Goal: Information Seeking & Learning: Check status

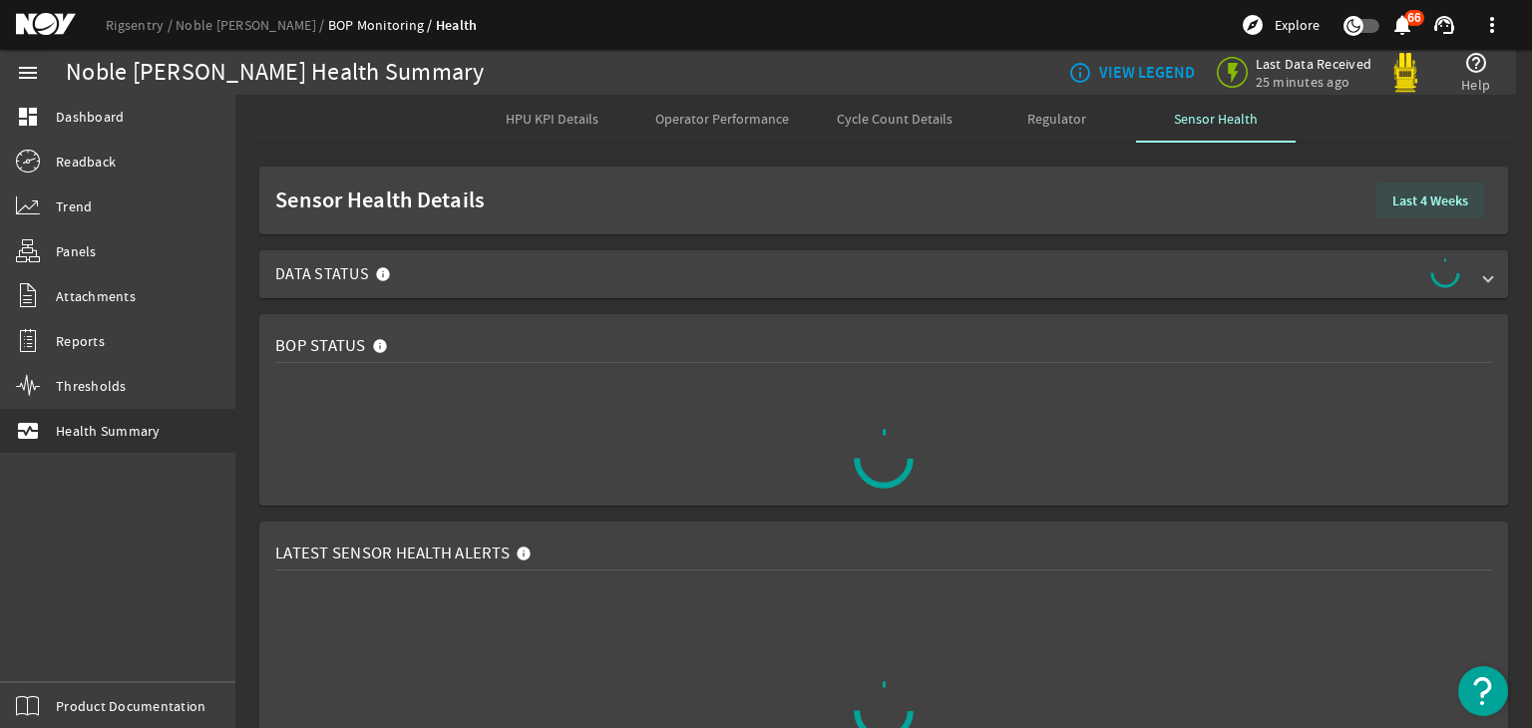
click at [1459, 189] on span at bounding box center [1431, 201] width 108 height 48
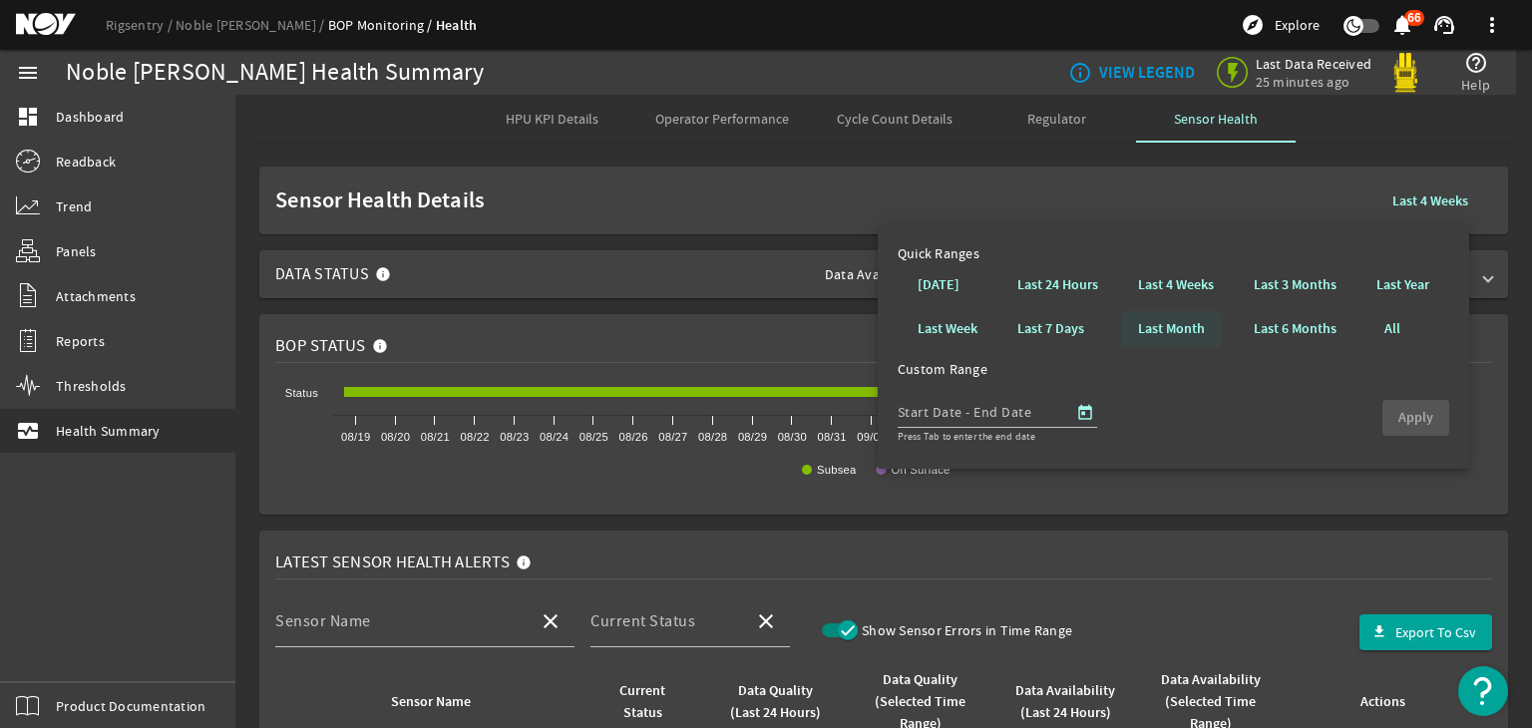
click at [1150, 334] on b "Last Month" at bounding box center [1171, 329] width 67 height 20
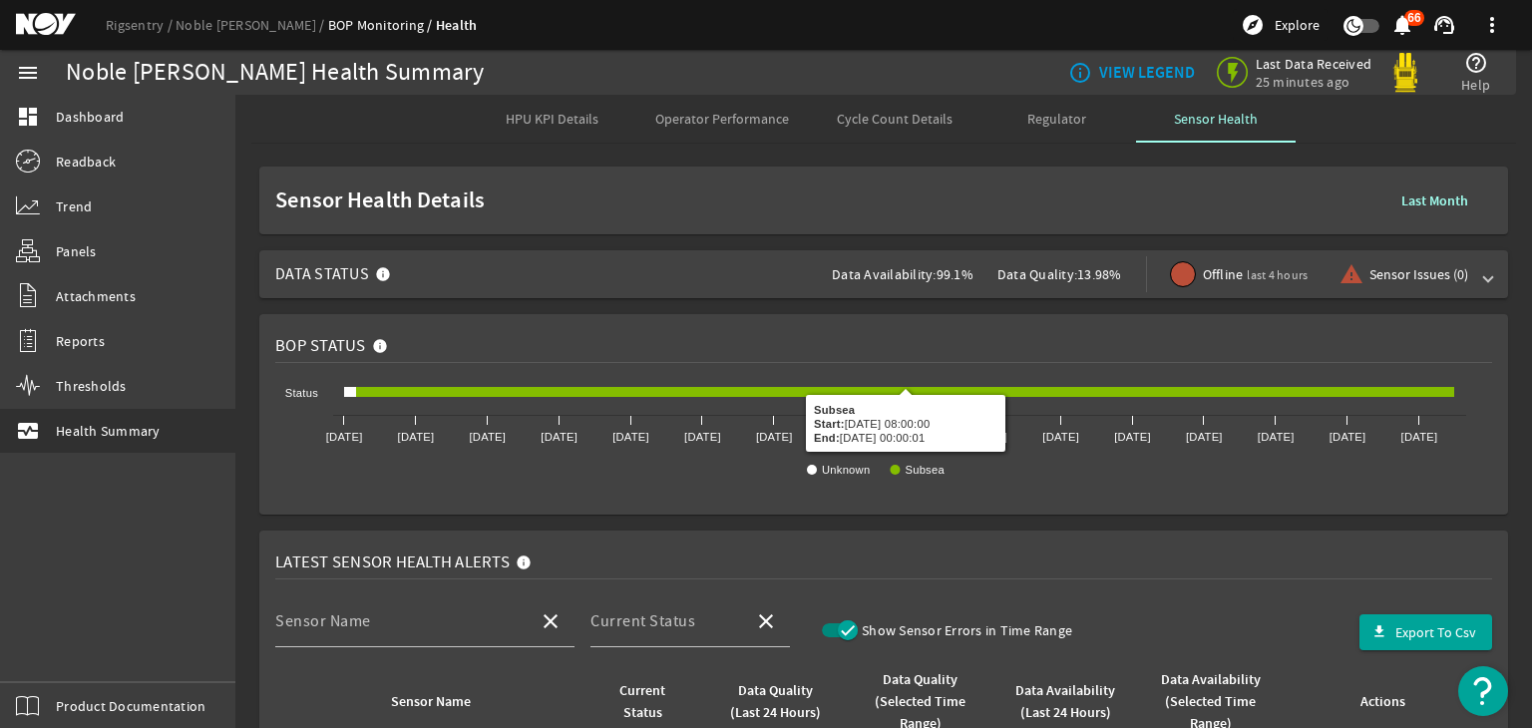
click at [467, 309] on rigsentry-mat-card "BOP Status Created with Highcharts 11.1.0 Unknown Subsea [DATE] [DATE] [DATE] […" at bounding box center [883, 414] width 1297 height 216
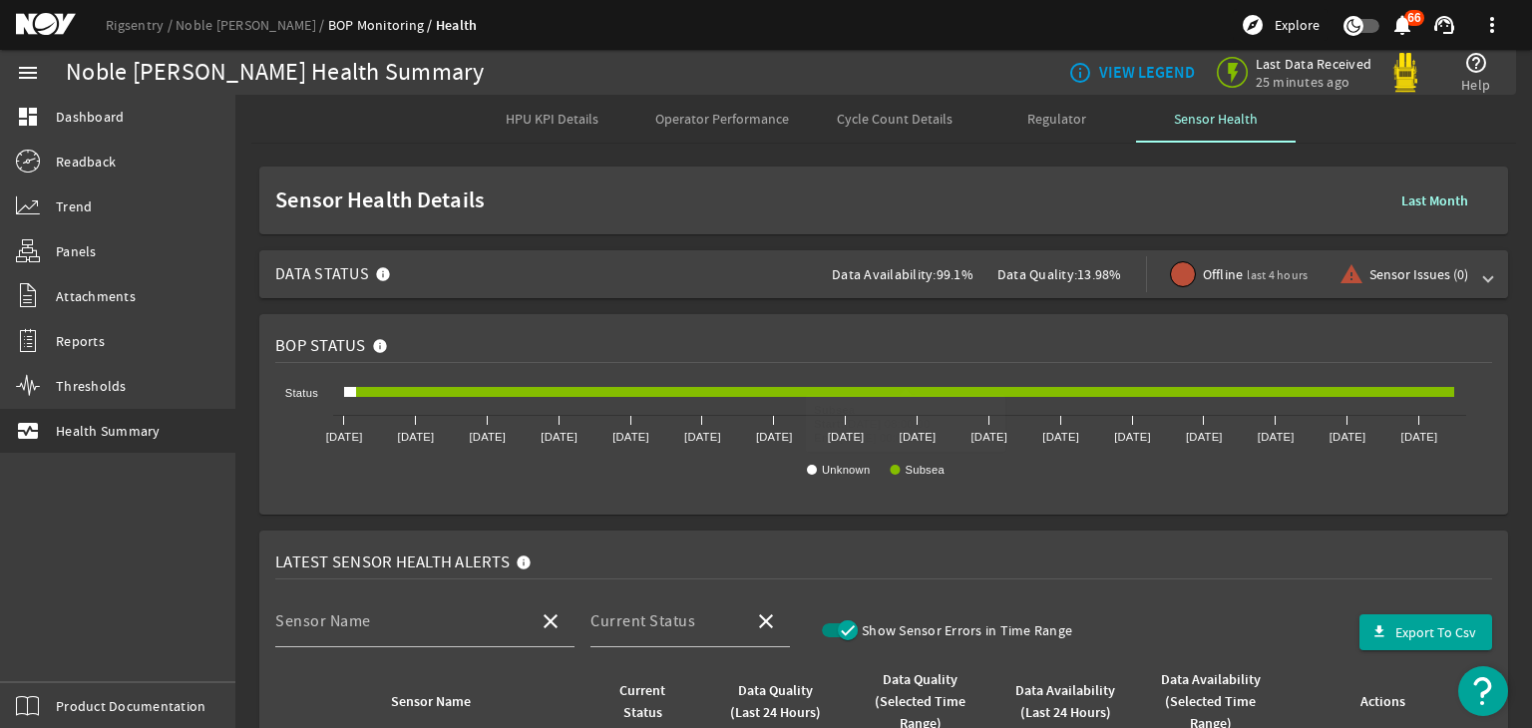
click at [448, 271] on span "Data Status Data Availability: 99.1% Data Quality: 13.98% Offline last 4 hours …" at bounding box center [879, 274] width 1209 height 48
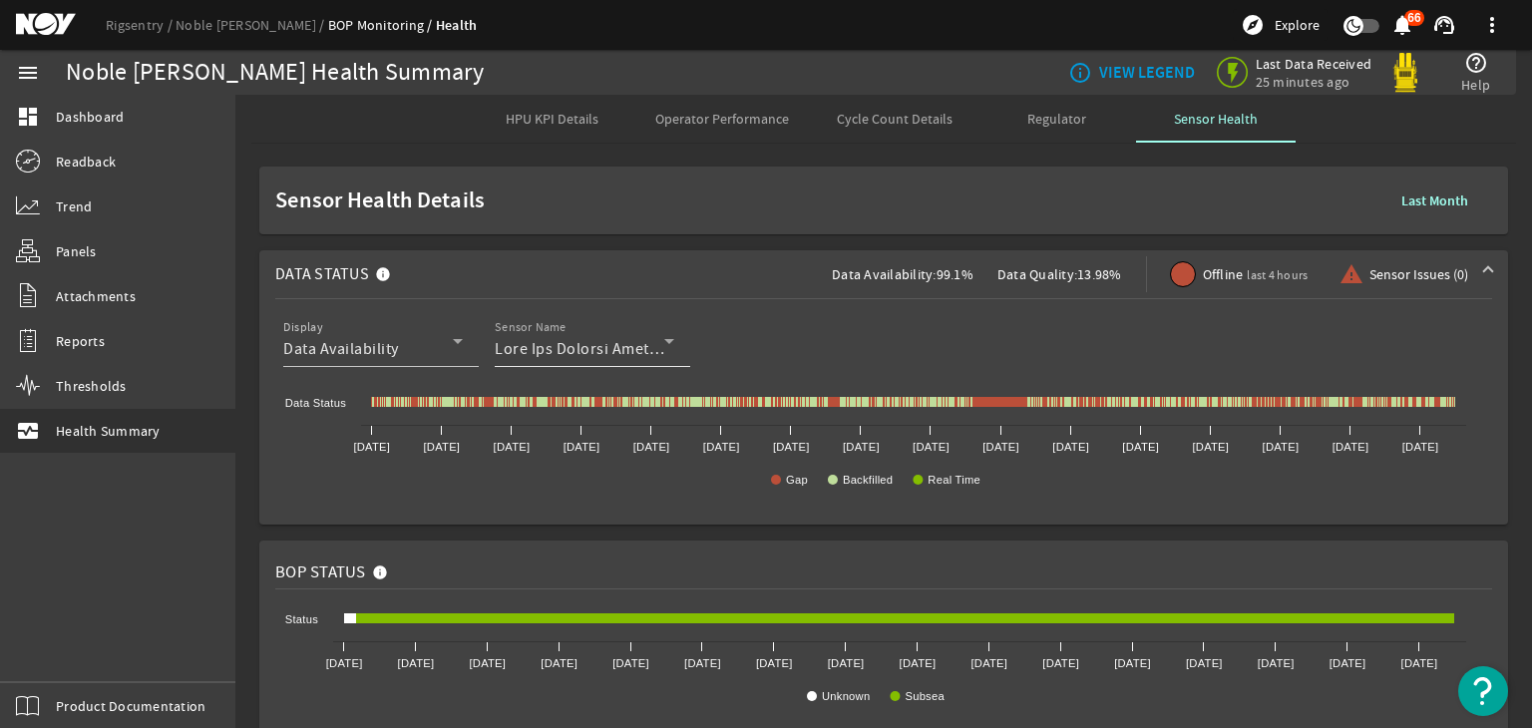
click at [535, 337] on div at bounding box center [580, 349] width 170 height 24
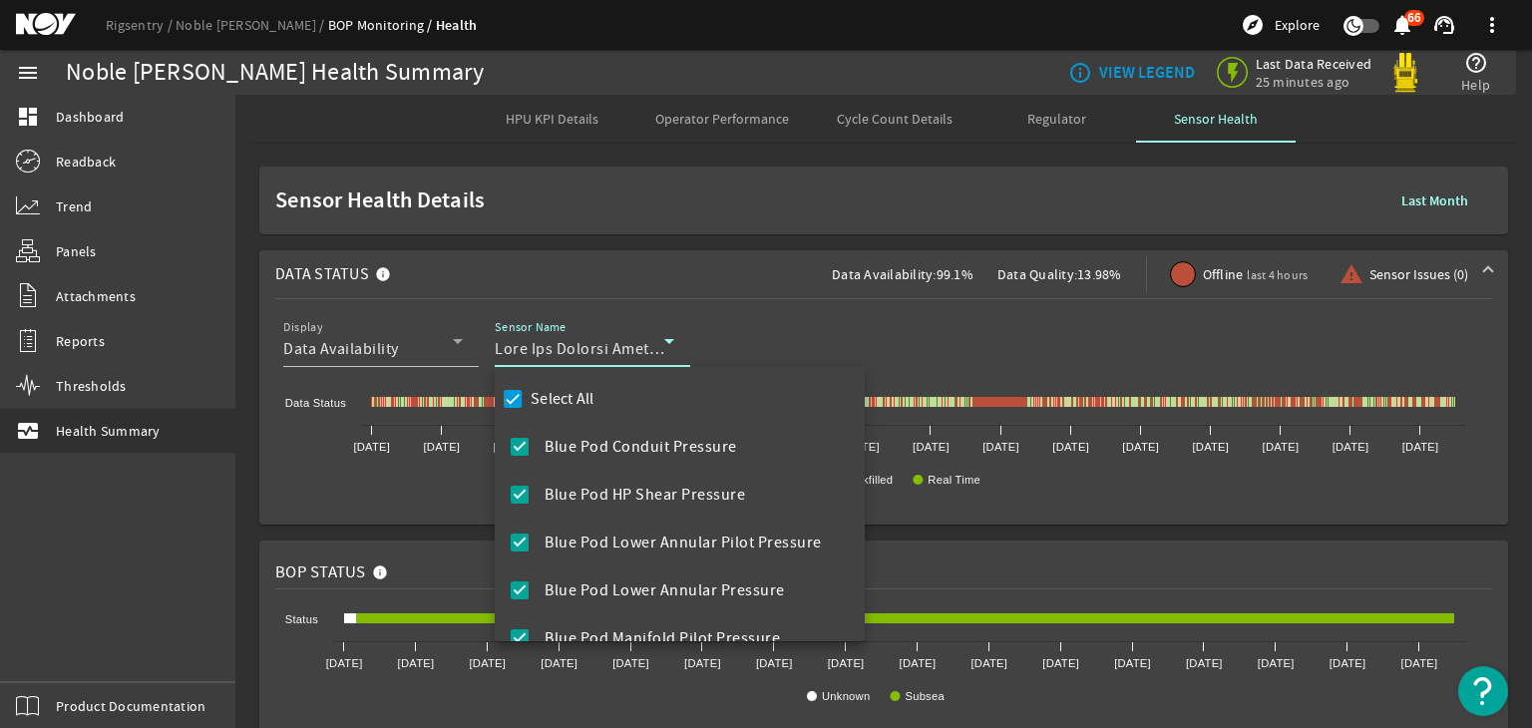
click at [574, 398] on label "Select All" at bounding box center [561, 399] width 68 height 20
click at [527, 398] on input "Select All" at bounding box center [513, 399] width 28 height 28
checkbox input "false"
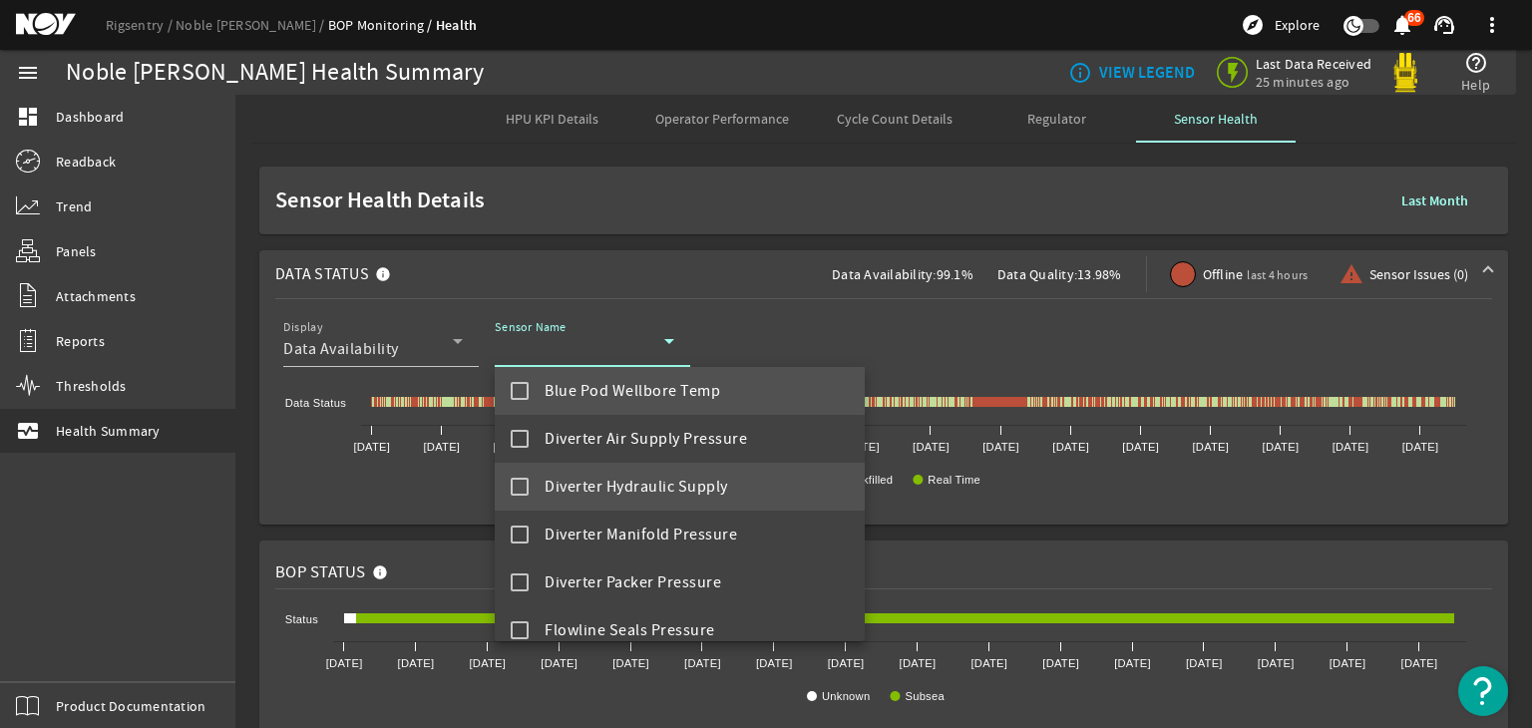
scroll to position [1061, 0]
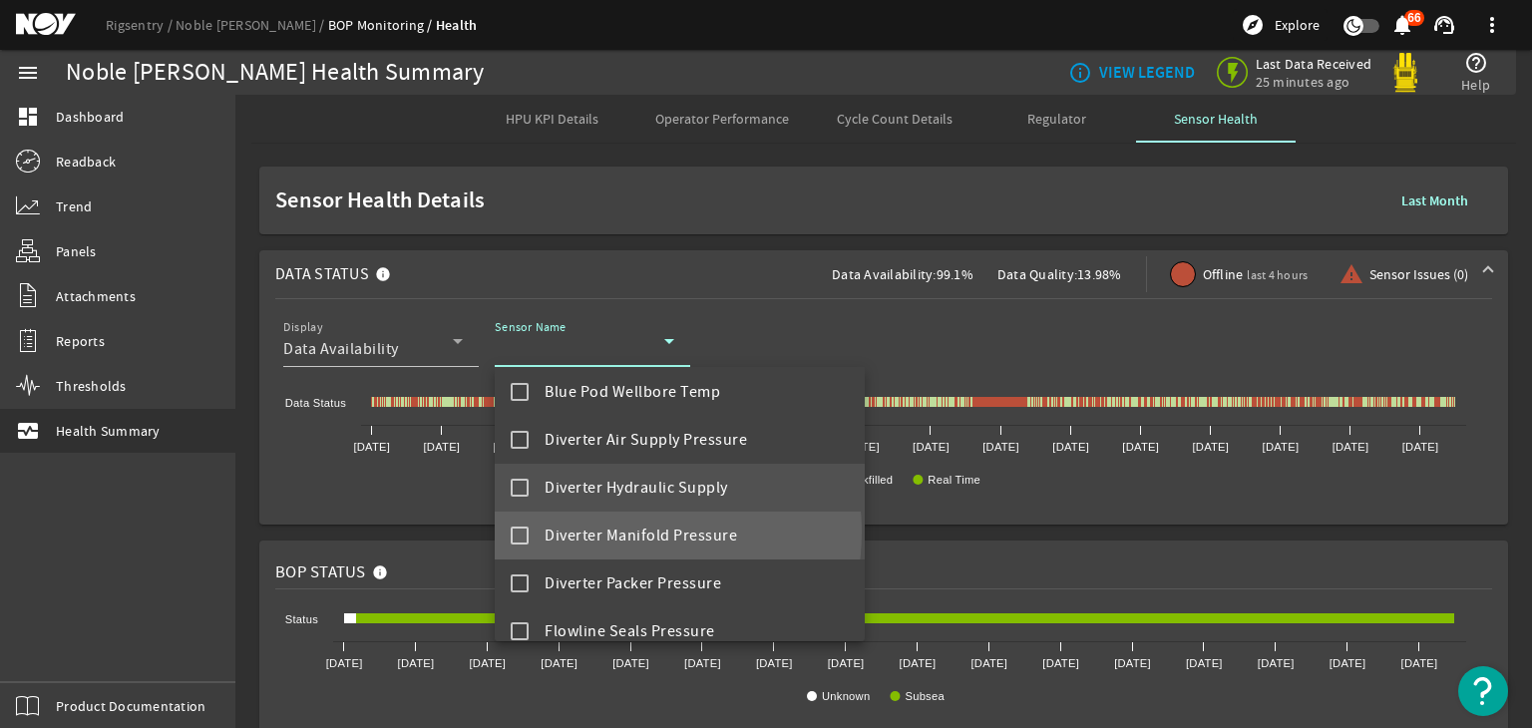
click at [611, 532] on span "Diverter Manifold Pressure" at bounding box center [641, 536] width 193 height 24
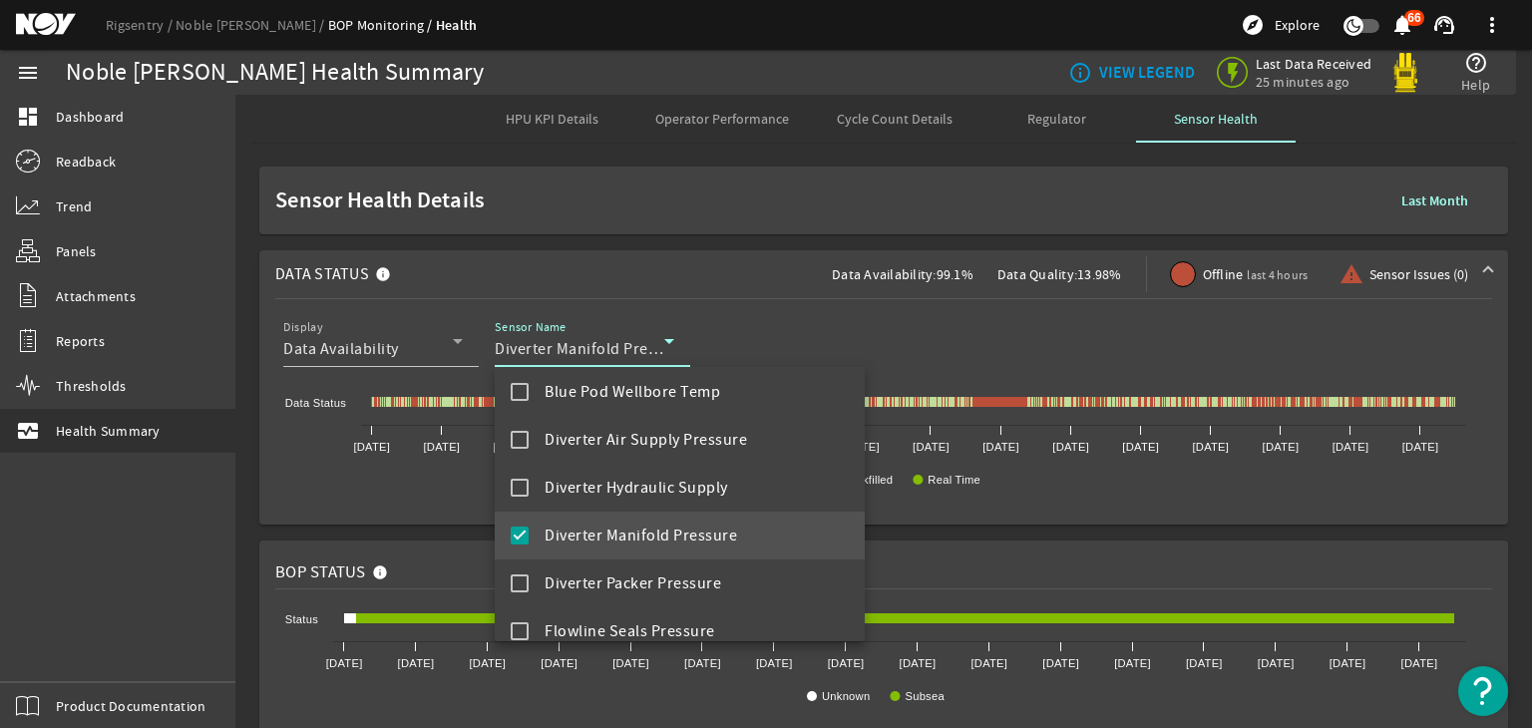
click at [431, 534] on div at bounding box center [766, 364] width 1532 height 728
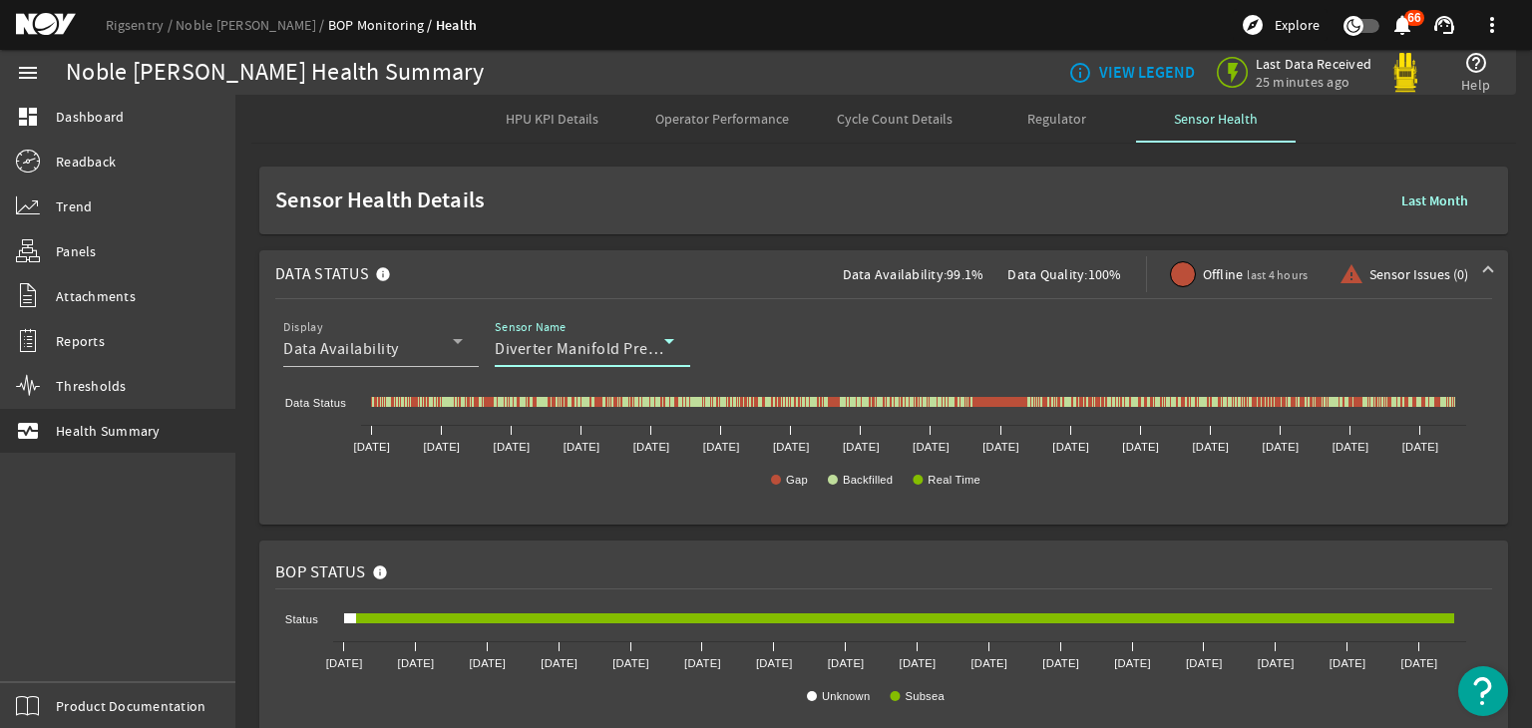
click at [563, 344] on span "Diverter Manifold Pressure" at bounding box center [591, 349] width 193 height 20
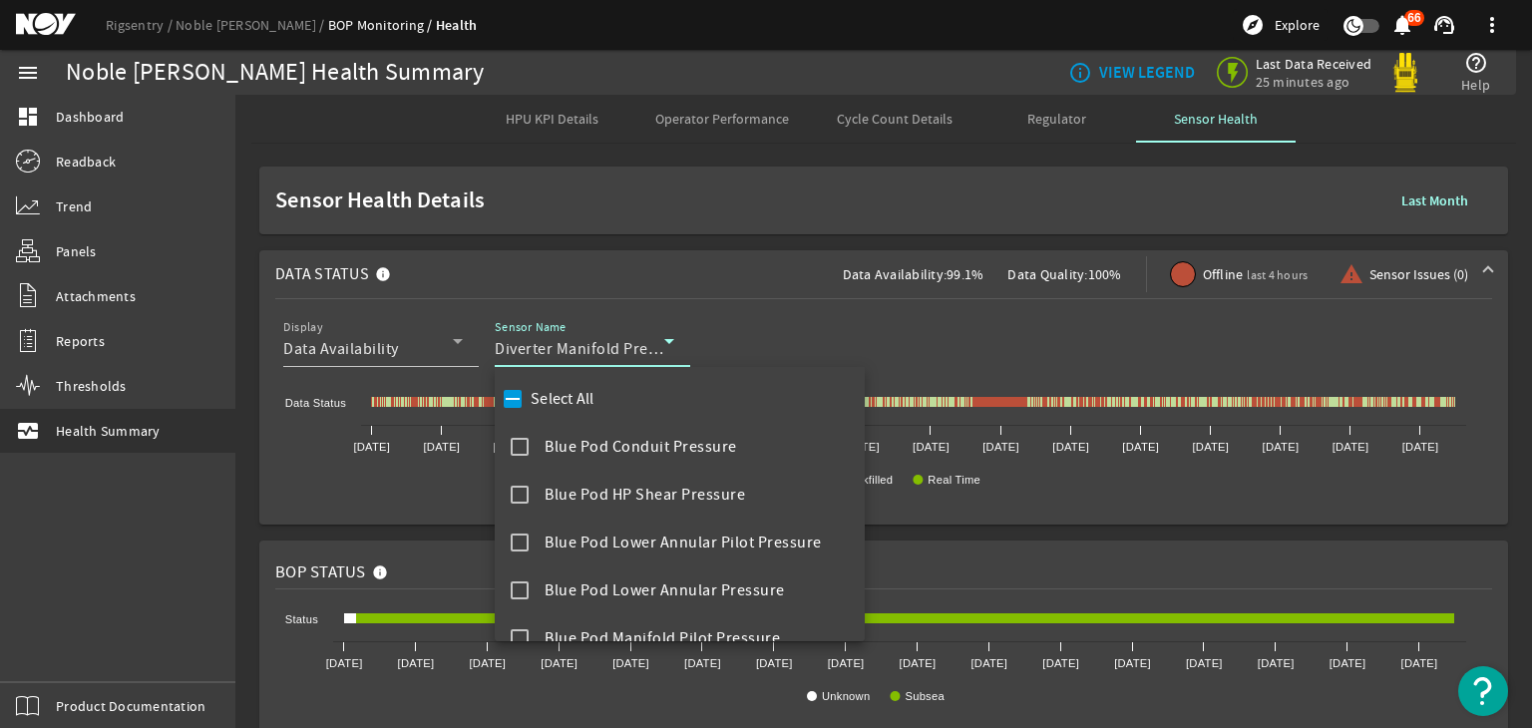
scroll to position [978, 0]
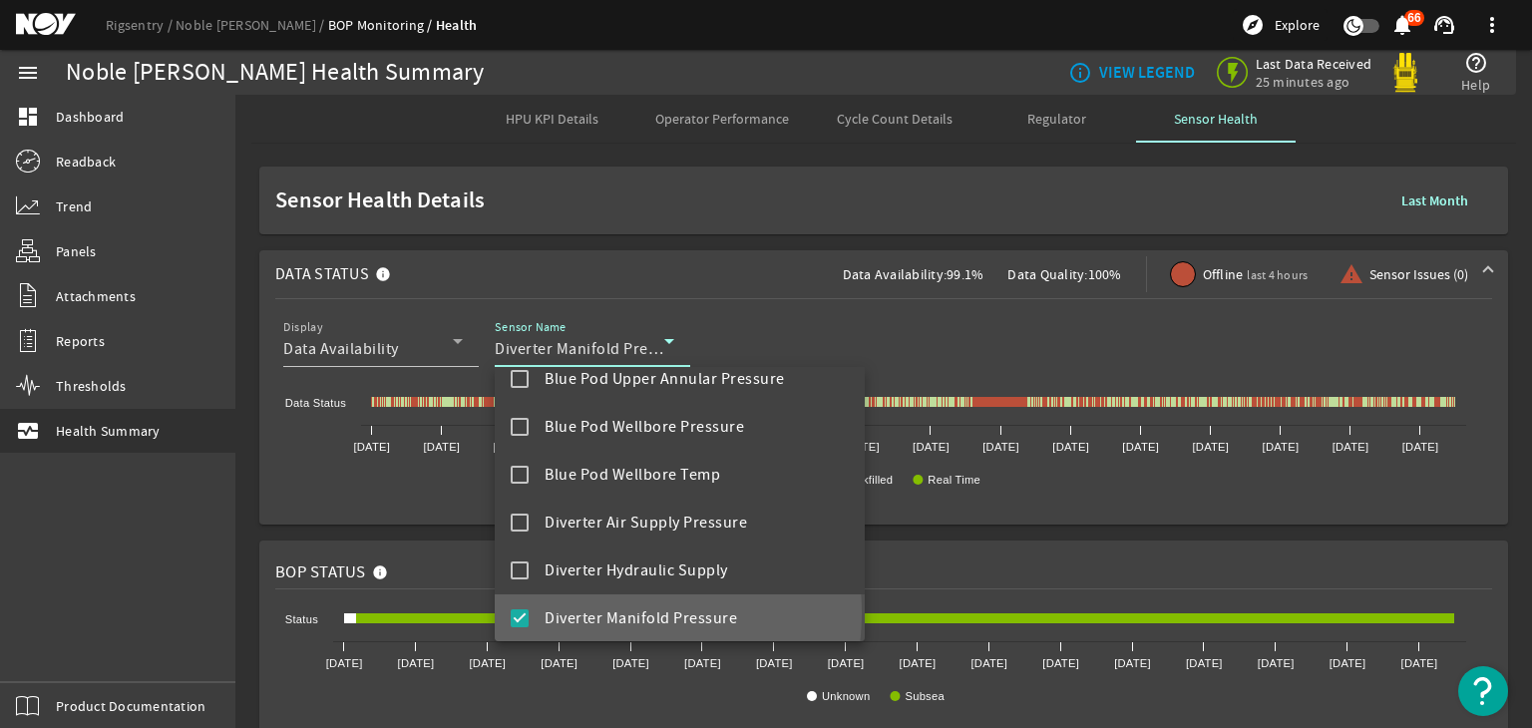
click at [615, 613] on span "Diverter Manifold Pressure" at bounding box center [641, 619] width 193 height 24
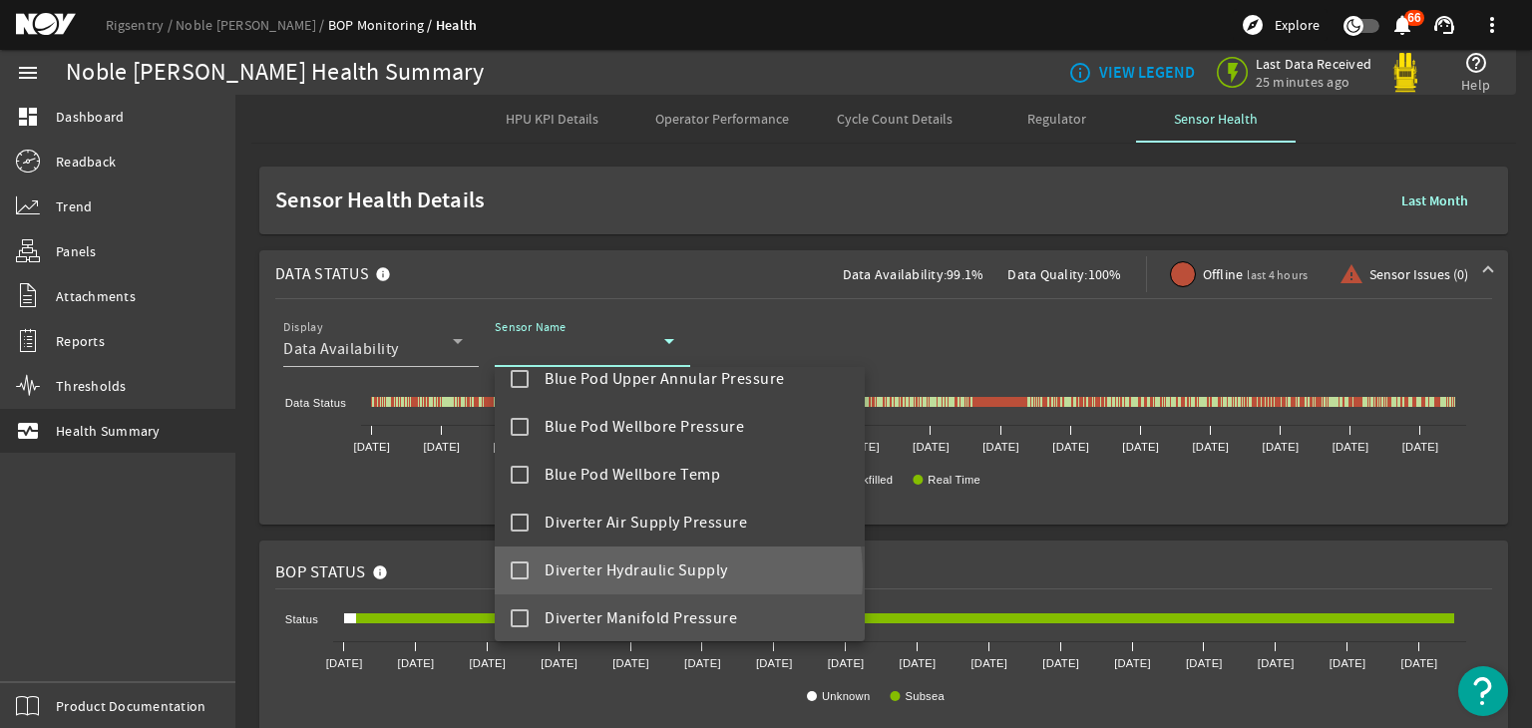
click at [631, 576] on span "Diverter Hydraulic Supply" at bounding box center [637, 571] width 184 height 24
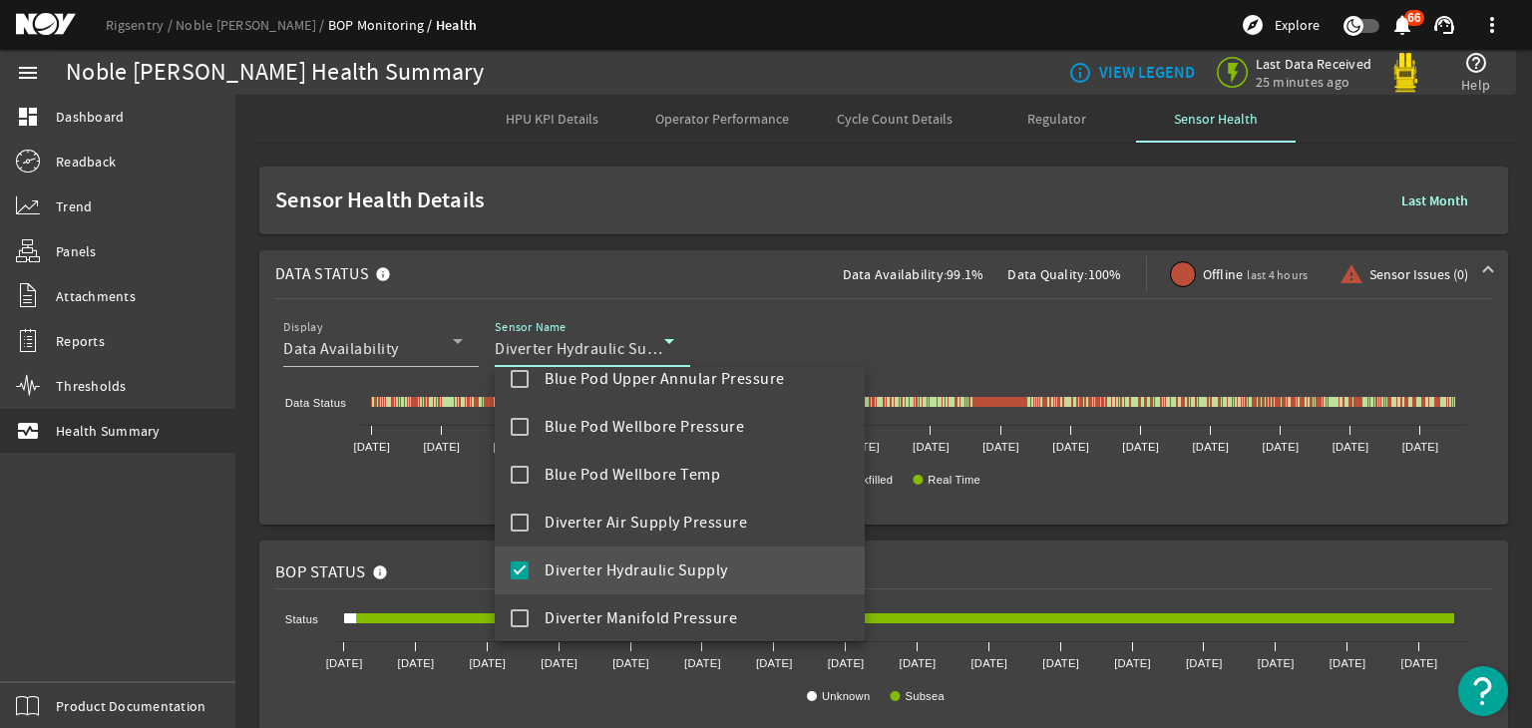
click at [580, 678] on div at bounding box center [766, 364] width 1532 height 728
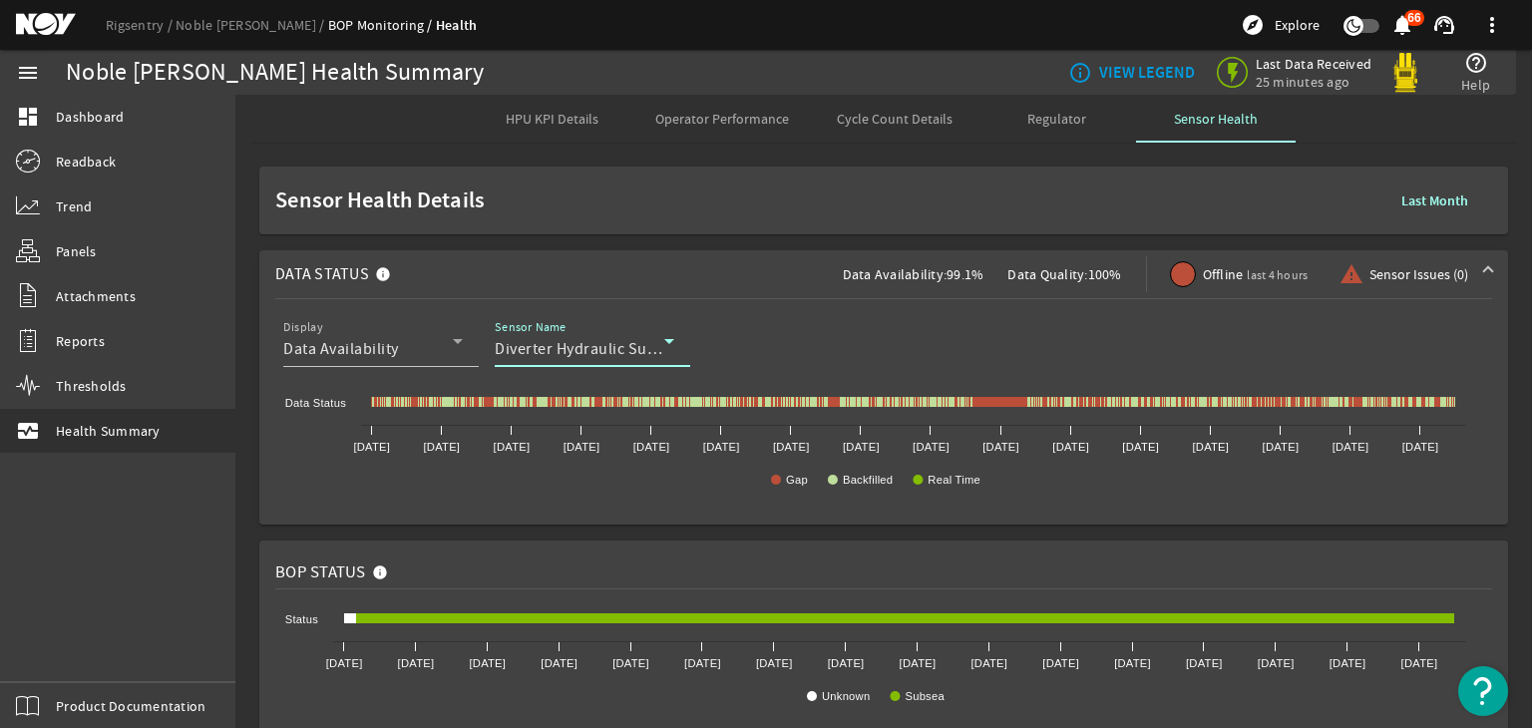
click at [639, 342] on span "Diverter Hydraulic Supply" at bounding box center [587, 349] width 184 height 20
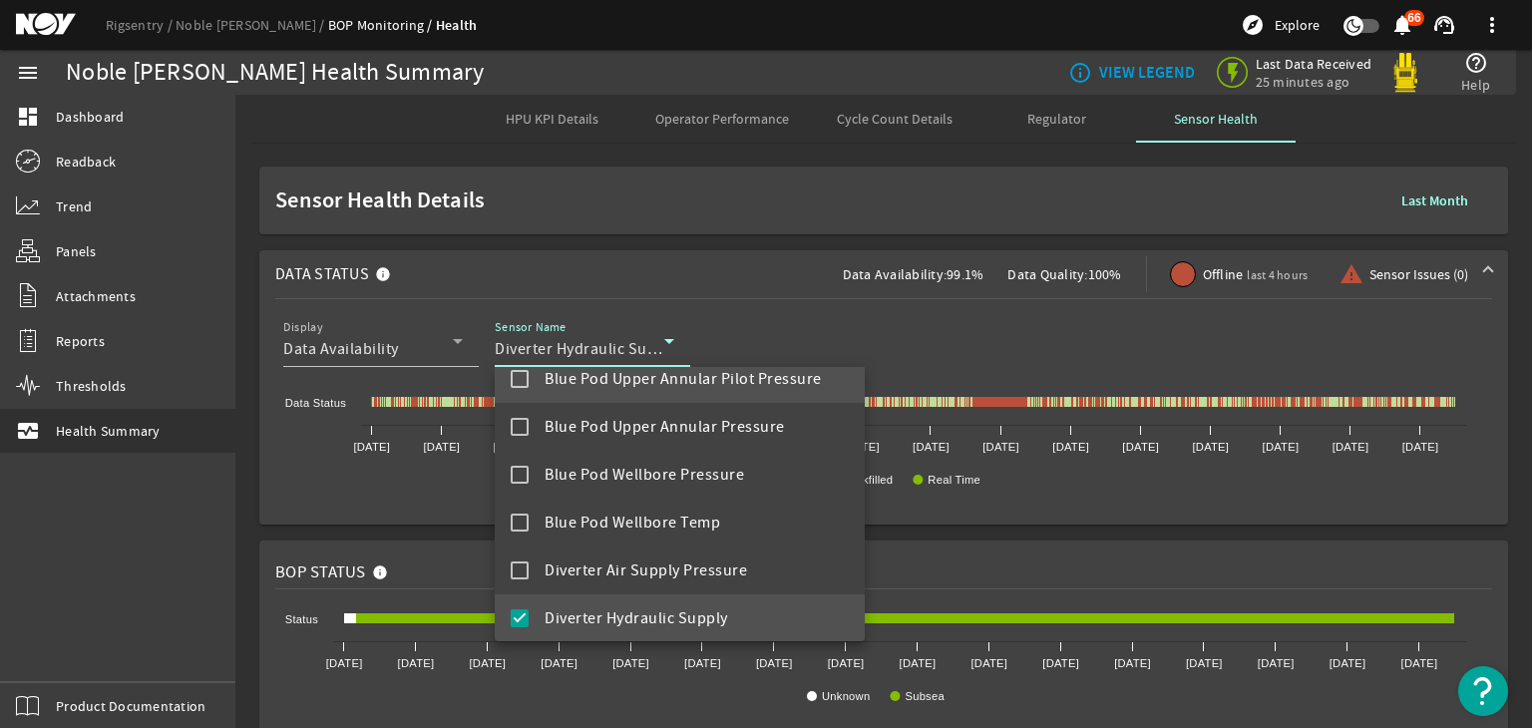
scroll to position [0, 0]
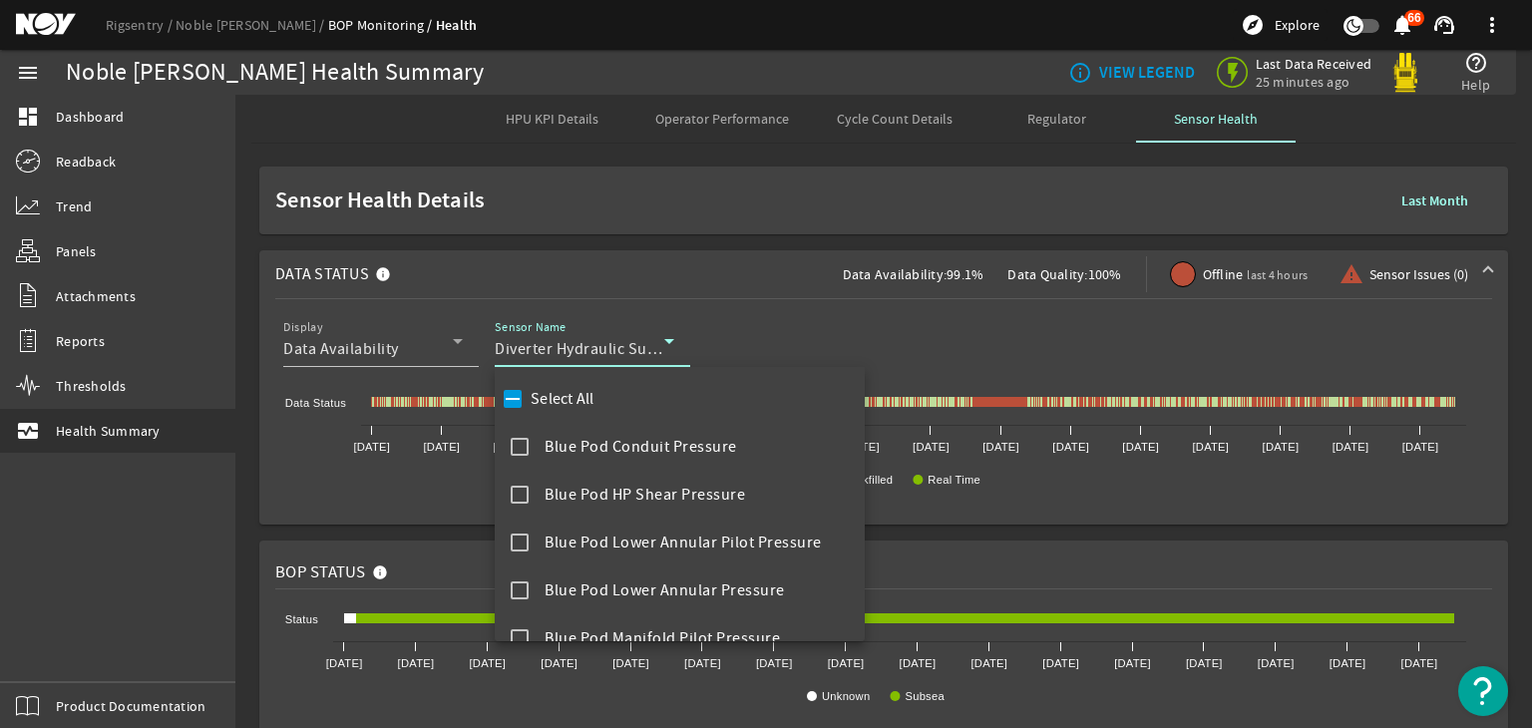
click at [575, 389] on label "Select All" at bounding box center [561, 399] width 68 height 20
click at [527, 388] on input "Select All" at bounding box center [513, 399] width 28 height 28
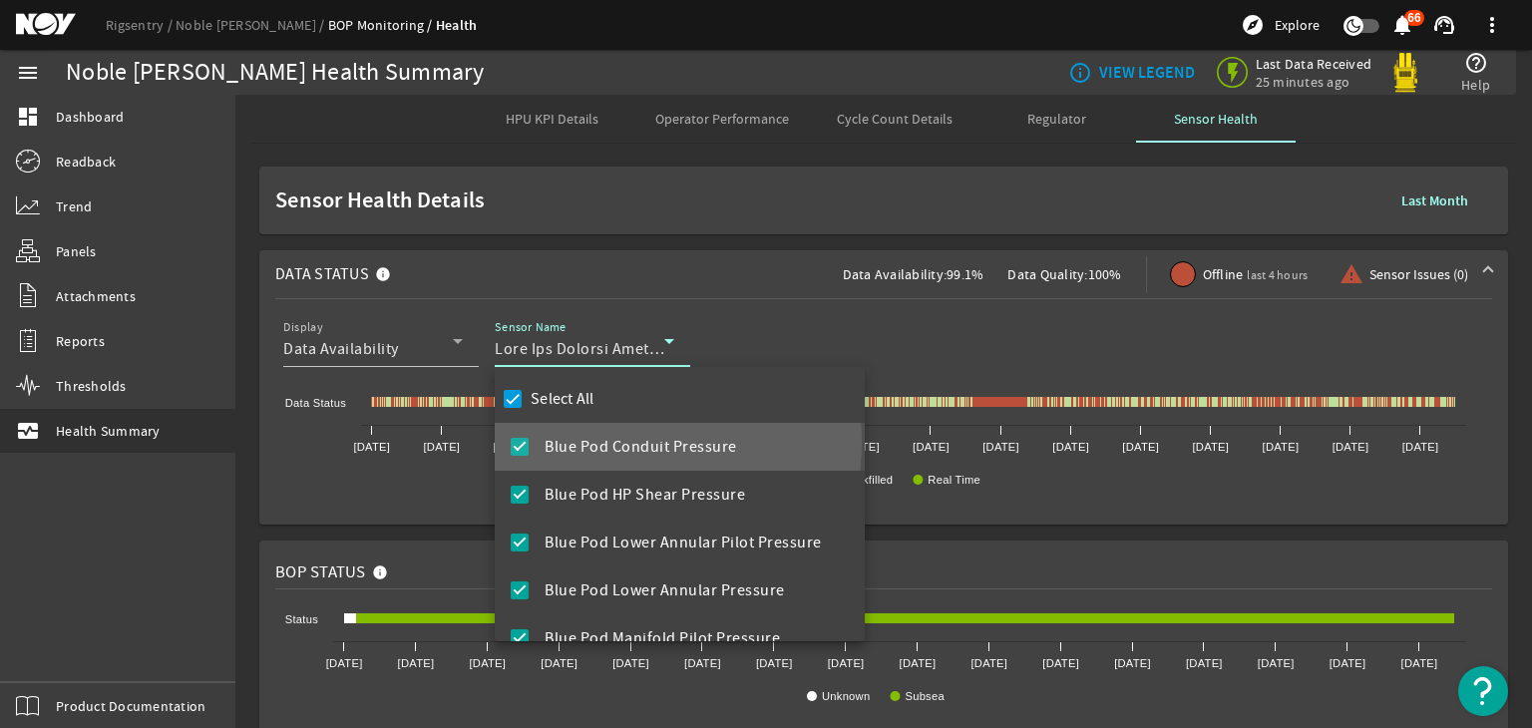
click at [592, 442] on span "Blue Pod Conduit Pressure" at bounding box center [641, 447] width 193 height 24
checkbox input "false"
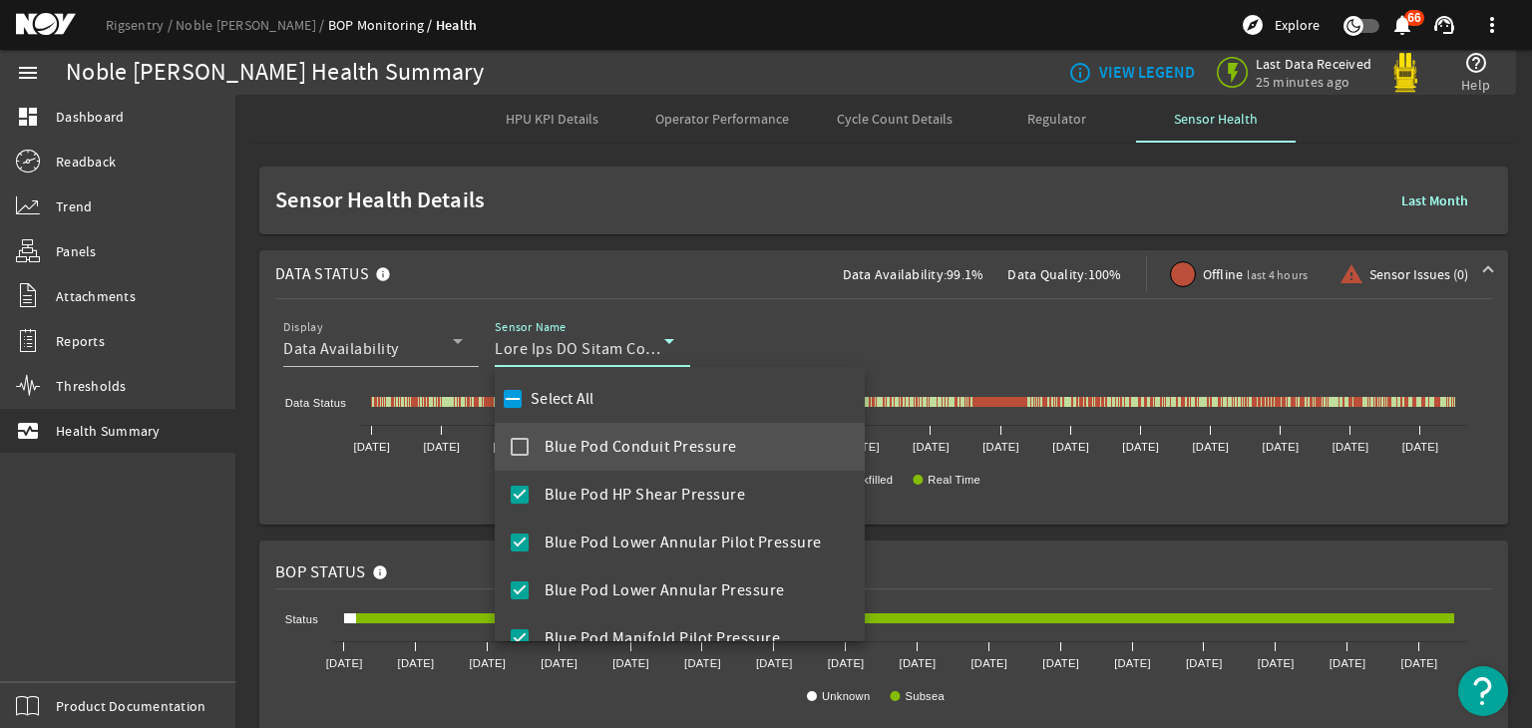
click at [343, 532] on div at bounding box center [766, 364] width 1532 height 728
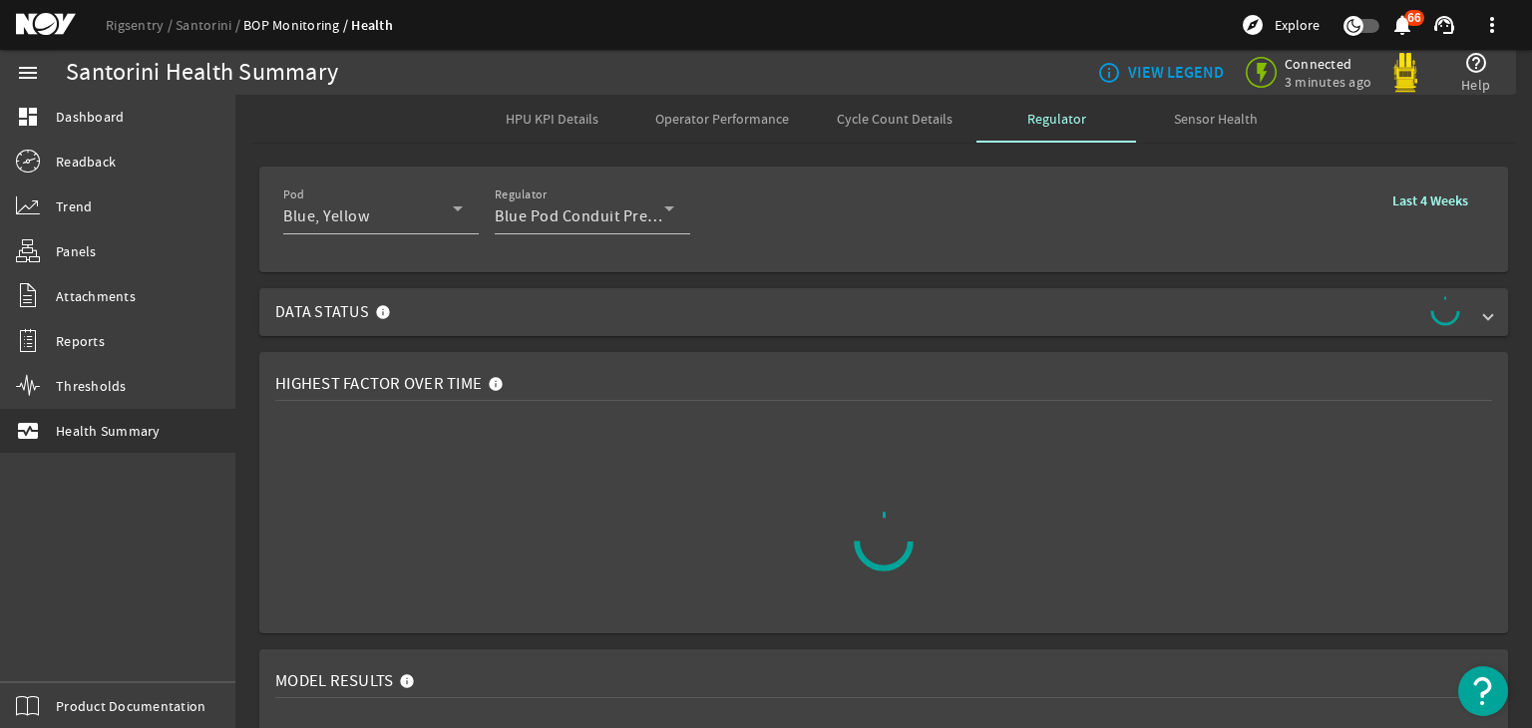
click at [1175, 135] on span "Sensor Health" at bounding box center [1216, 119] width 84 height 48
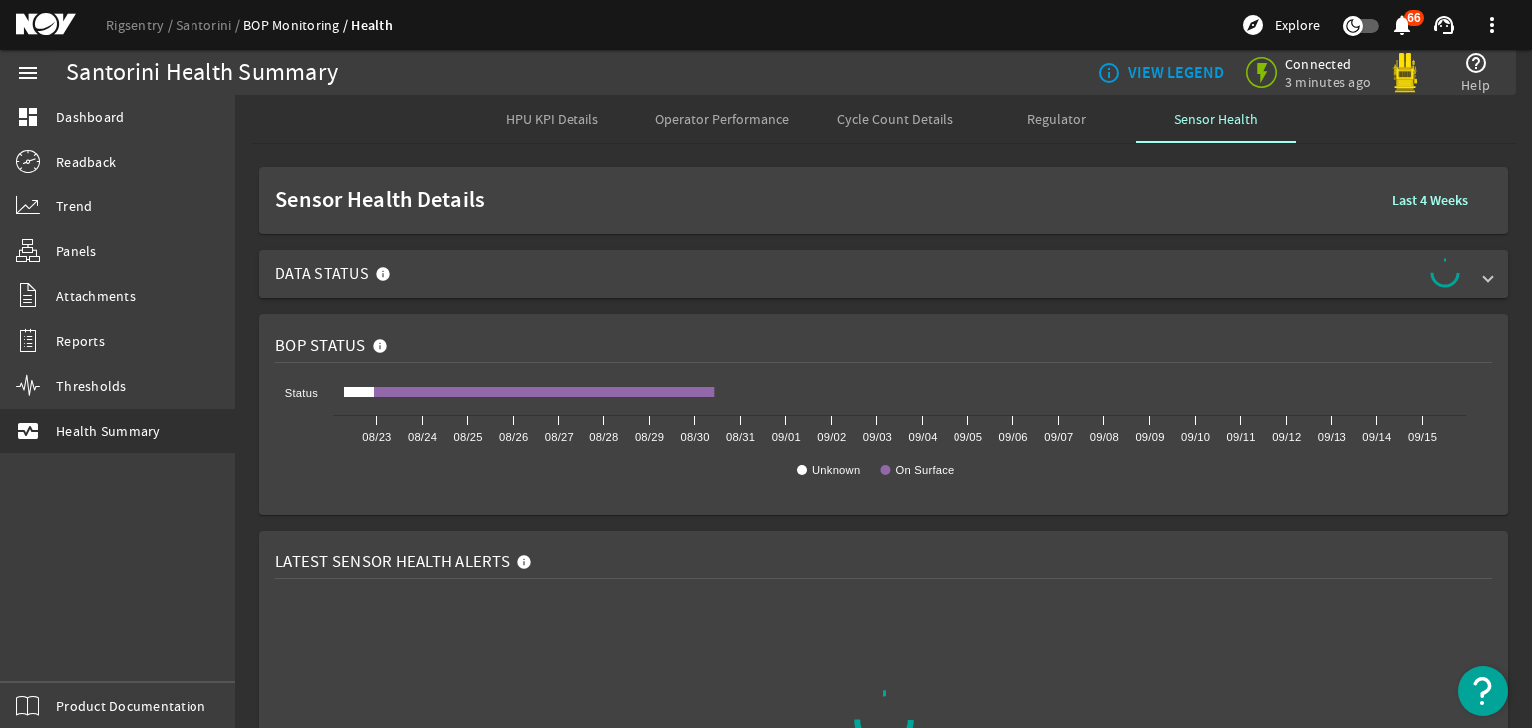
click at [1231, 282] on span "Data Status" at bounding box center [879, 274] width 1209 height 32
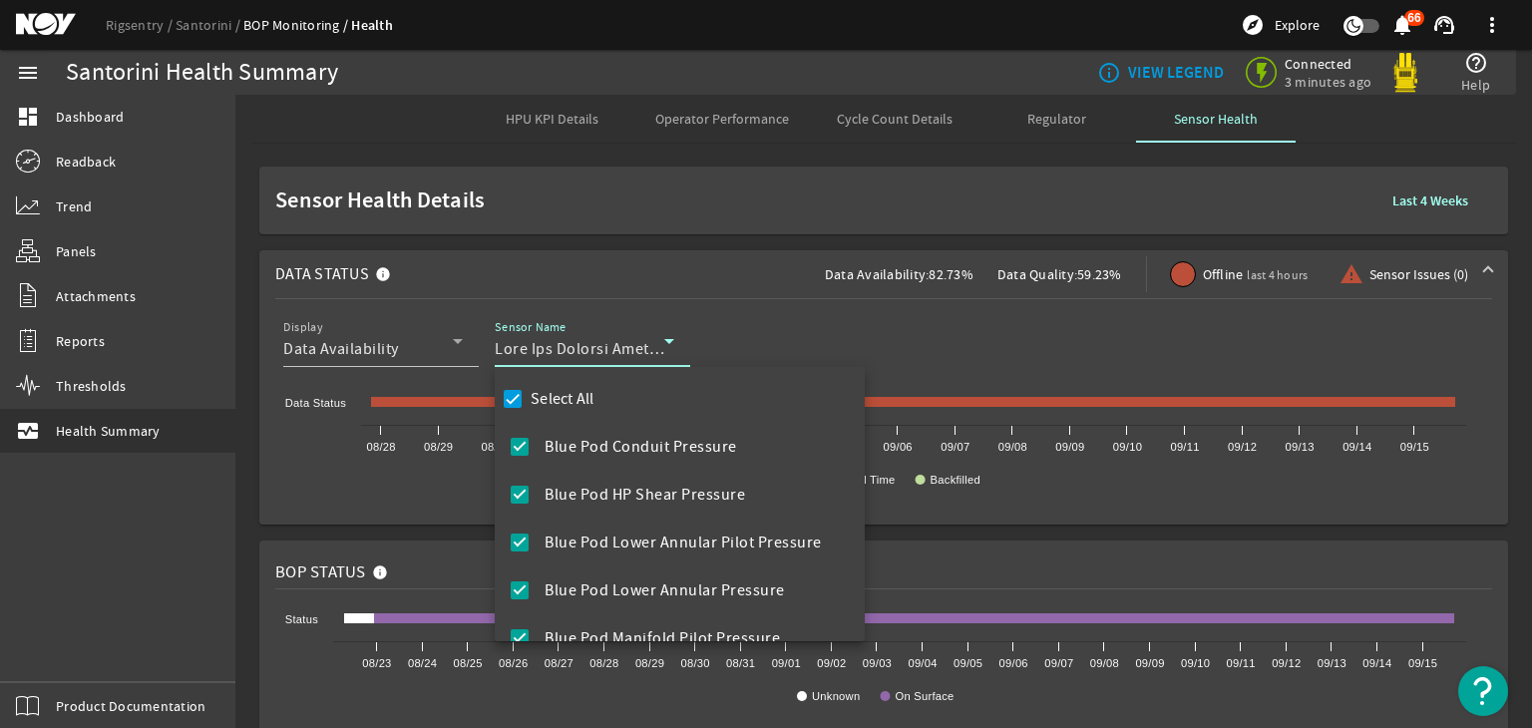
click at [576, 411] on div "Select All" at bounding box center [547, 399] width 96 height 28
click at [570, 396] on label "Select All" at bounding box center [561, 399] width 68 height 20
click at [527, 396] on input "Select All" at bounding box center [513, 399] width 28 height 28
checkbox input "false"
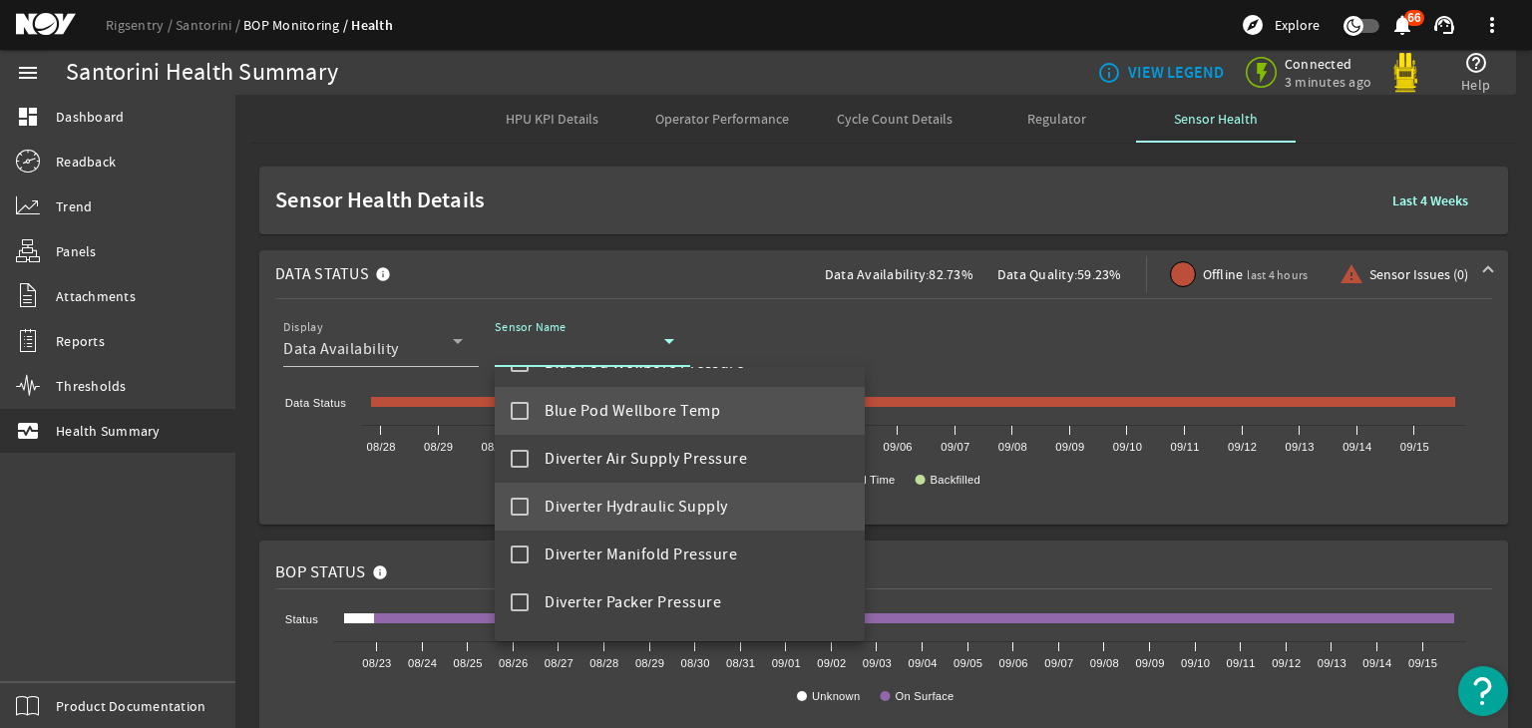
scroll to position [998, 0]
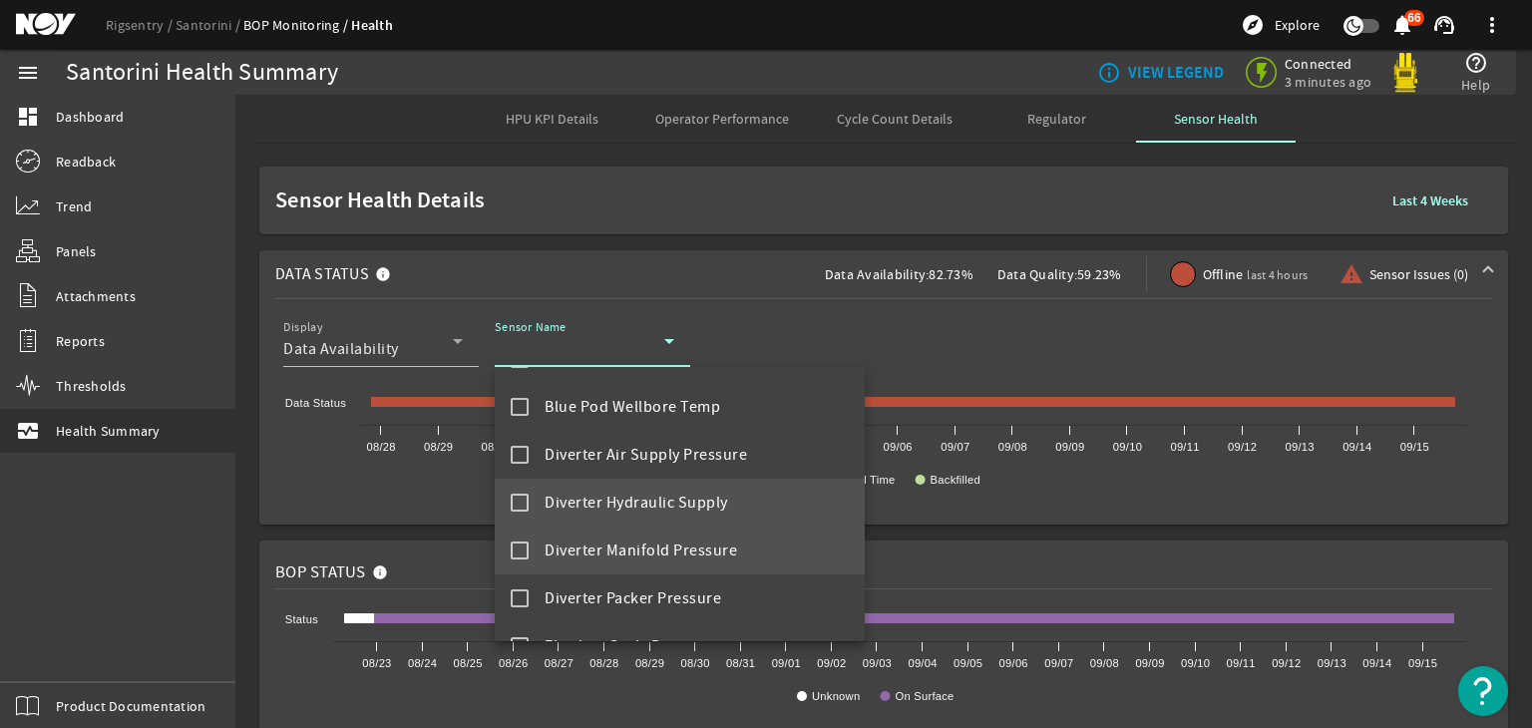
click at [657, 556] on span "Diverter Manifold Pressure" at bounding box center [641, 551] width 193 height 24
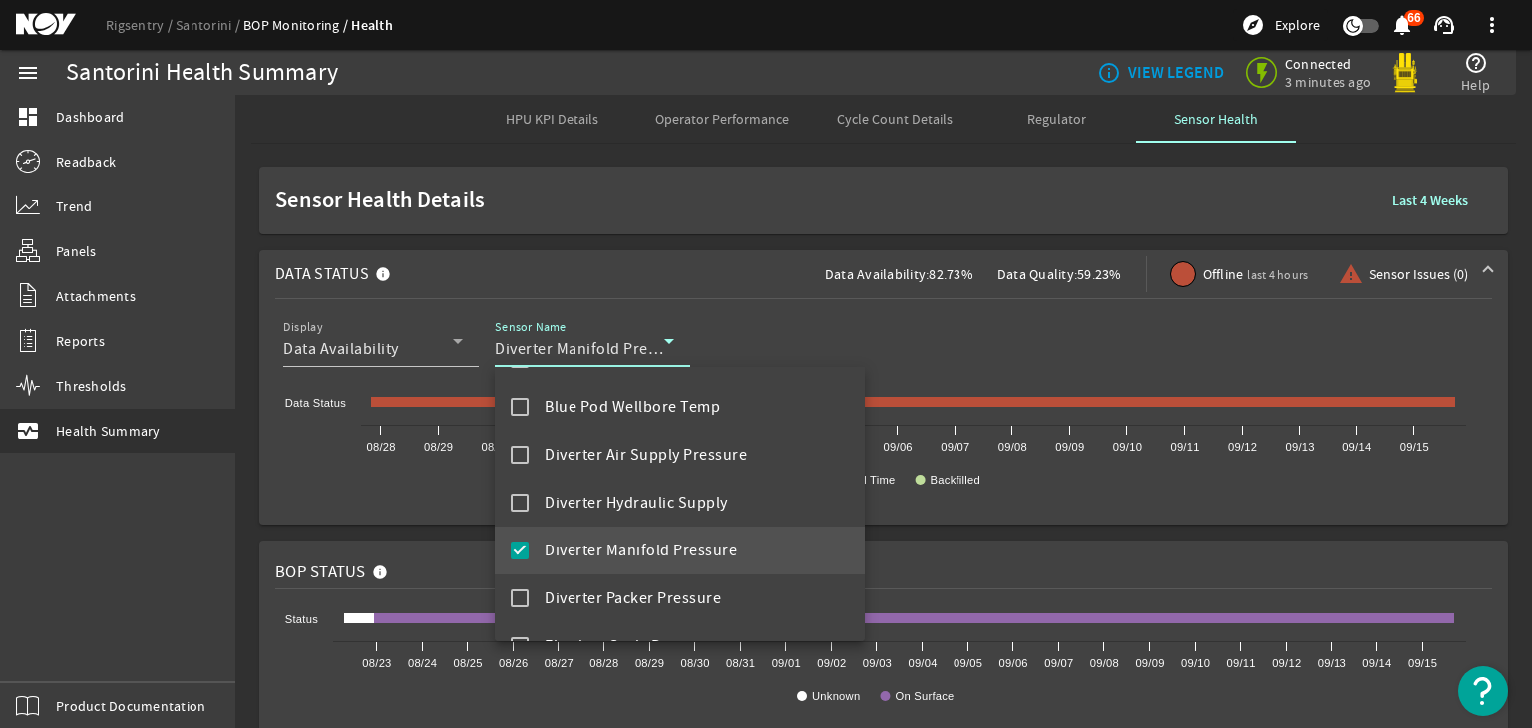
click at [1423, 200] on div at bounding box center [766, 364] width 1532 height 728
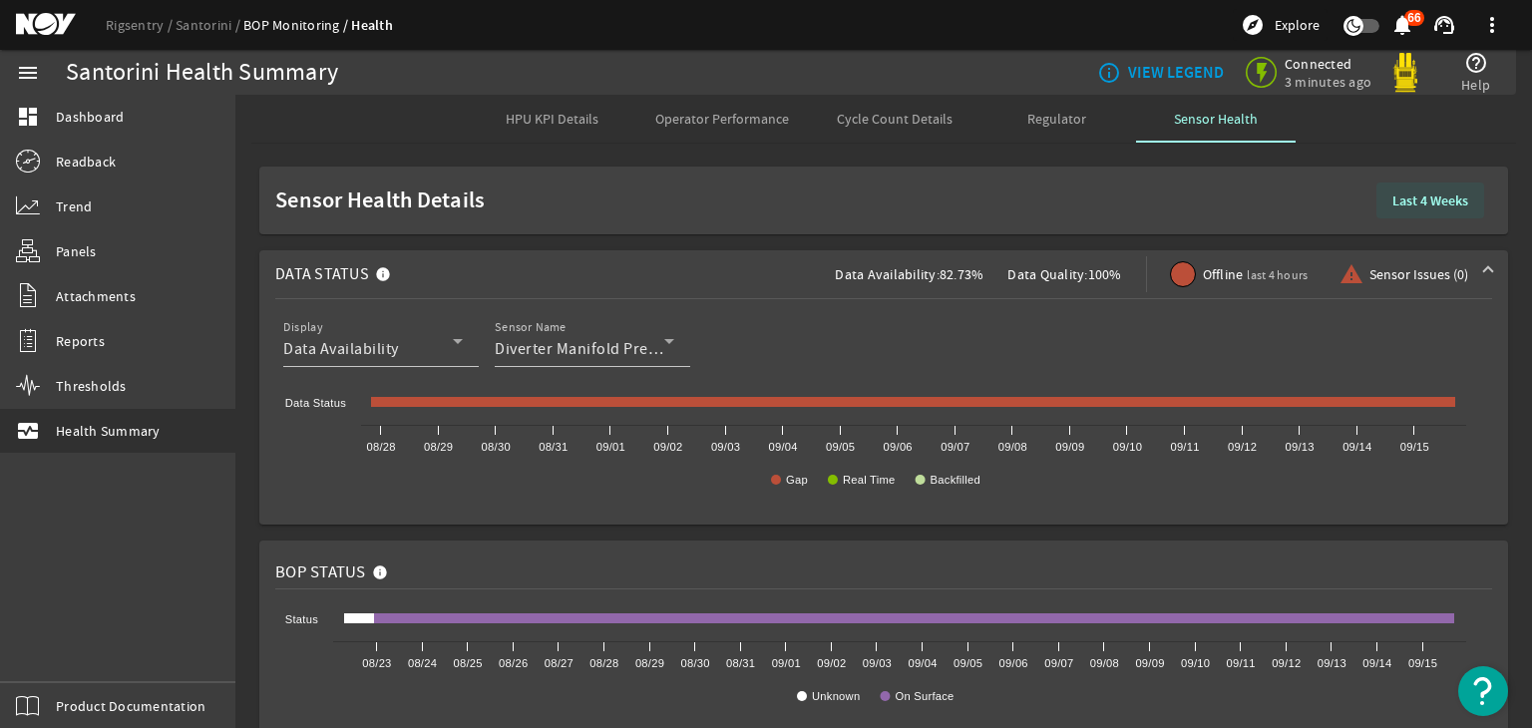
click at [1407, 193] on b "Last 4 Weeks" at bounding box center [1431, 201] width 76 height 19
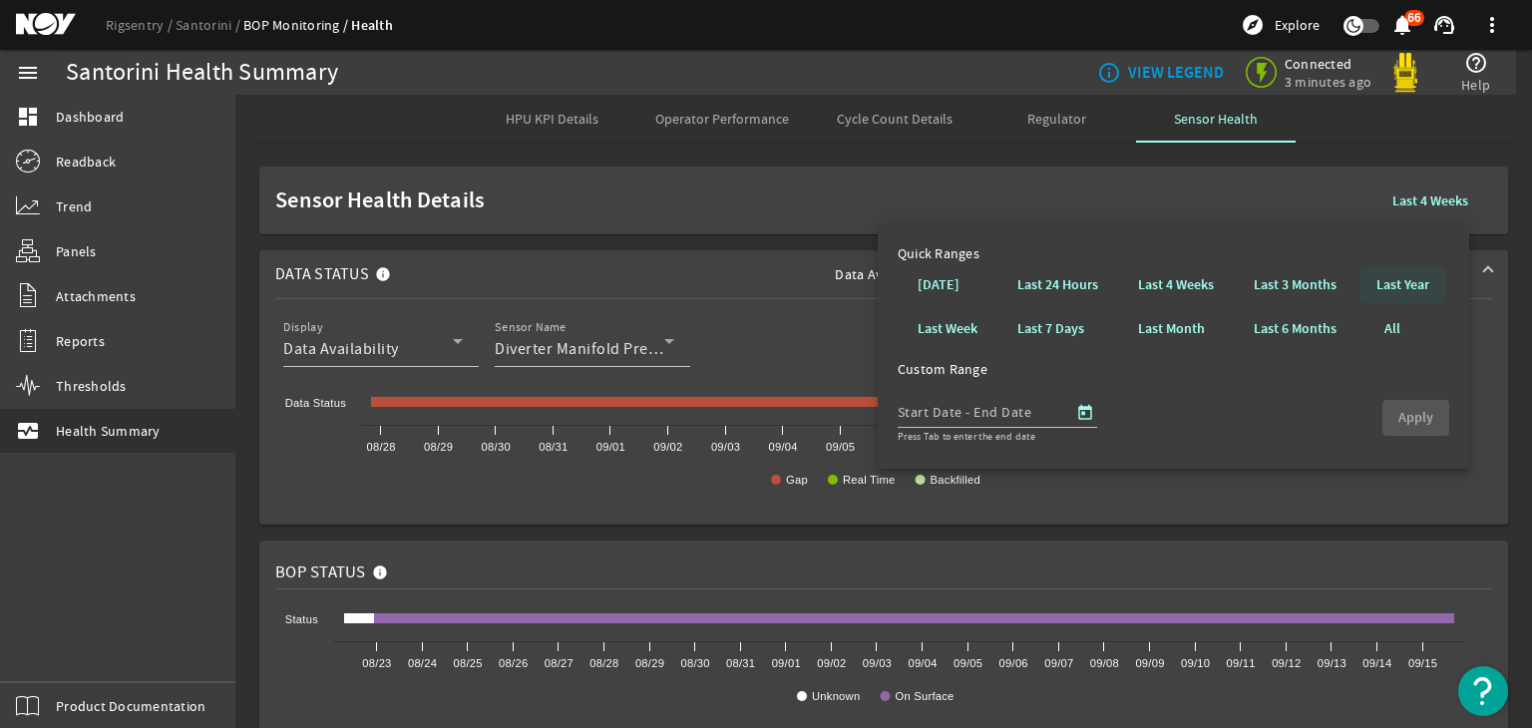
click at [1401, 284] on b "Last Year" at bounding box center [1403, 285] width 53 height 20
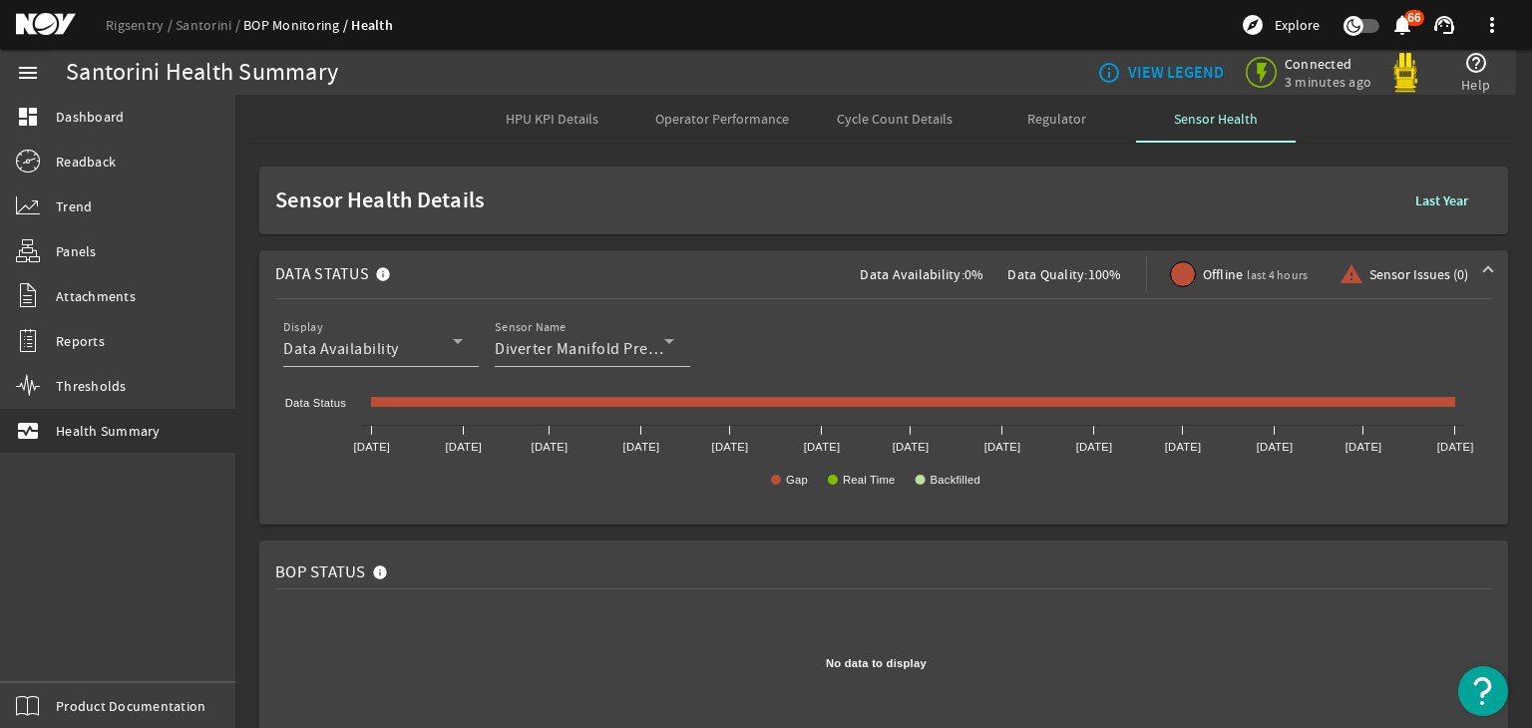
click at [1440, 201] on b "Last Year" at bounding box center [1442, 201] width 53 height 19
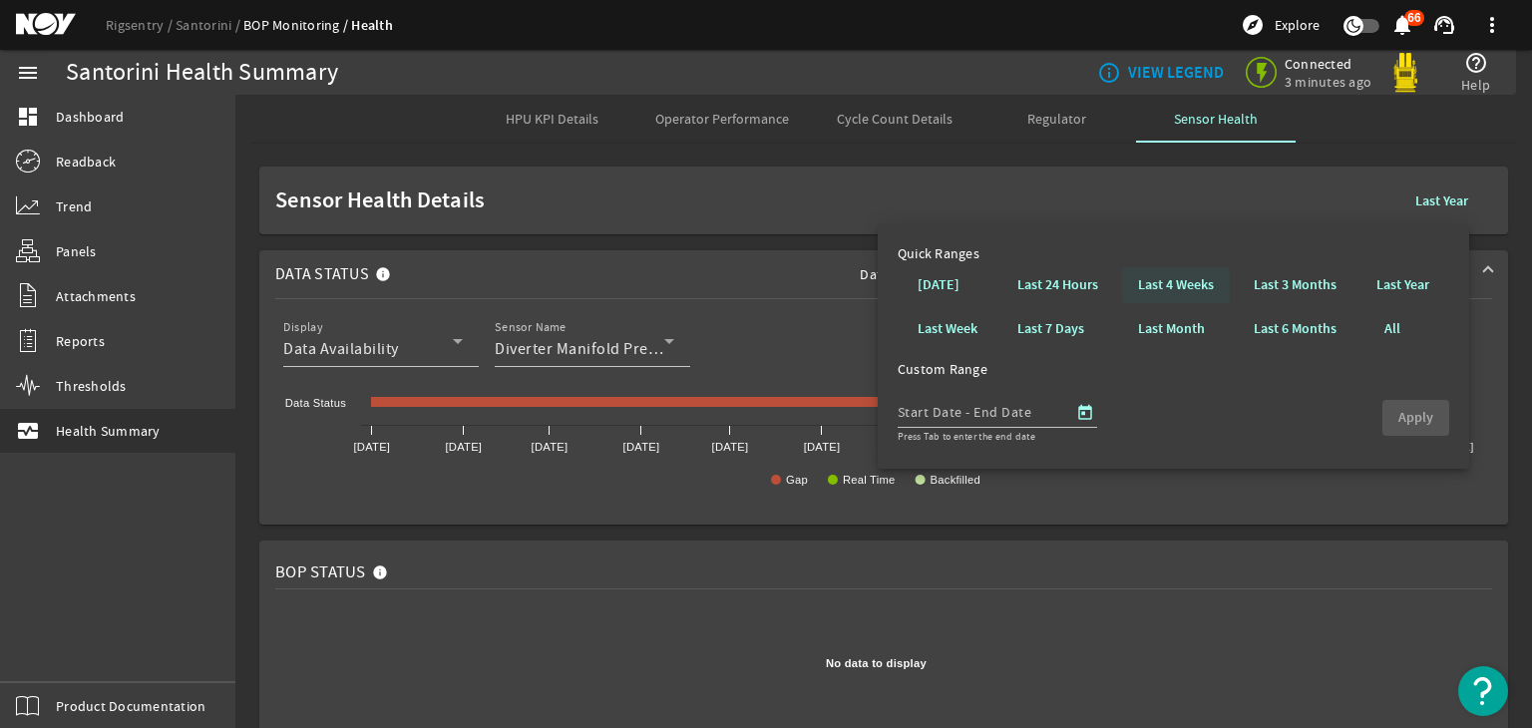
click at [1129, 285] on span at bounding box center [1176, 285] width 108 height 48
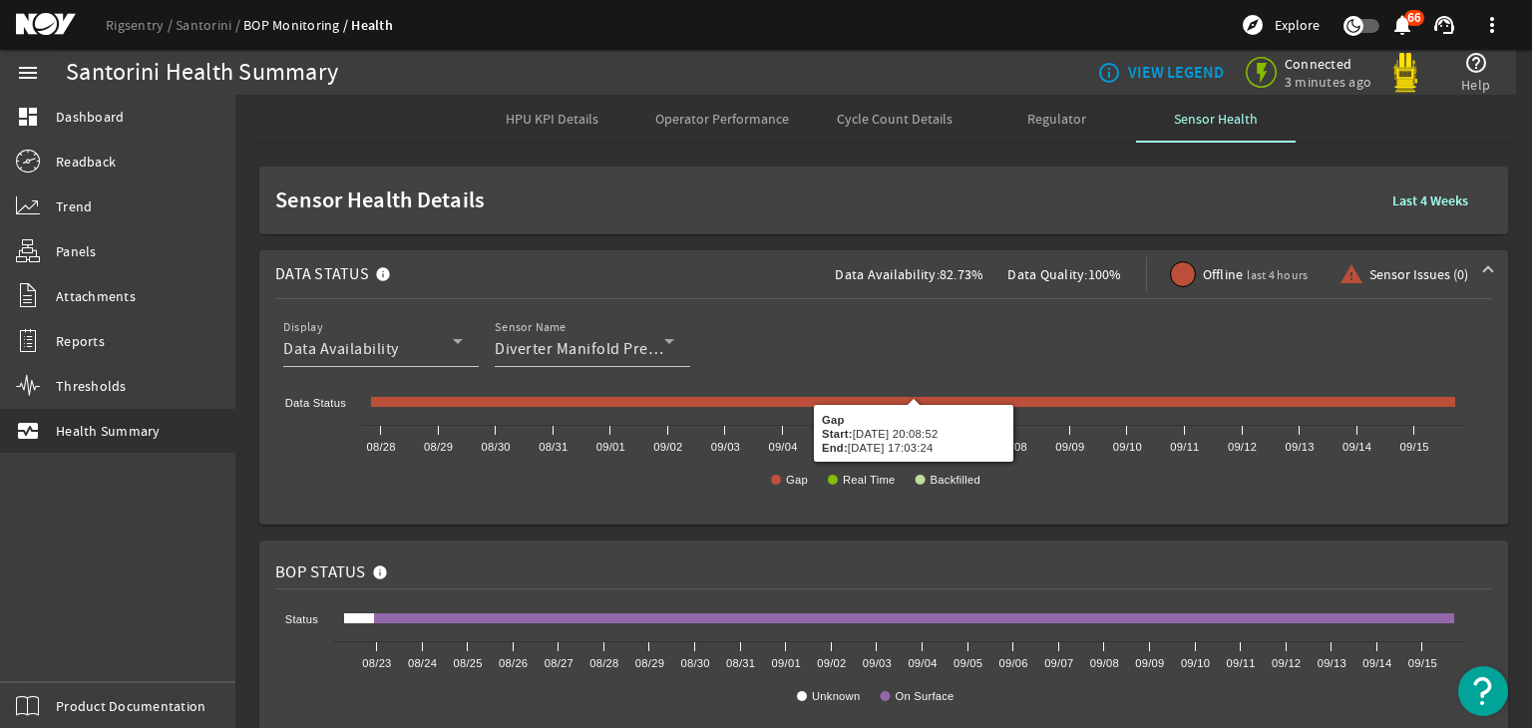
click at [646, 369] on div at bounding box center [593, 378] width 196 height 22
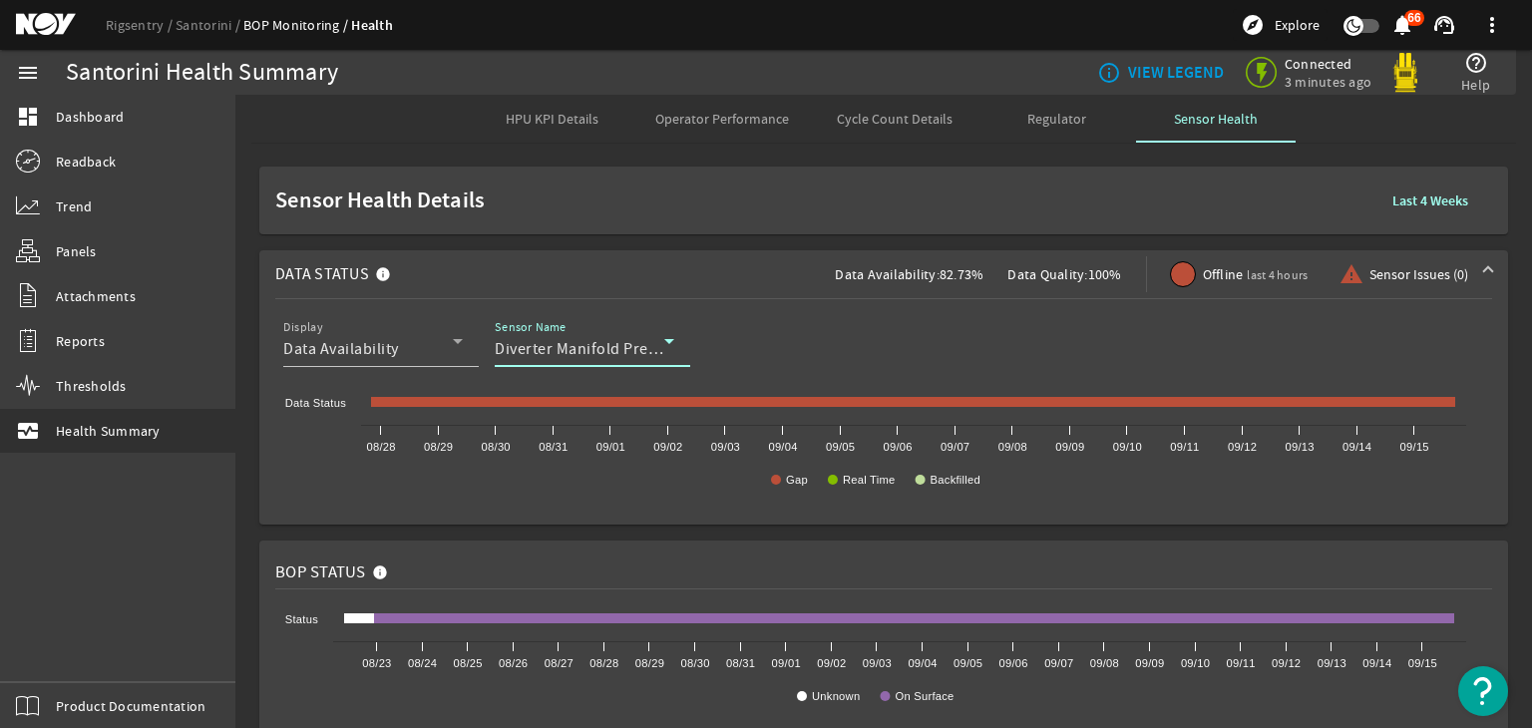
click at [635, 360] on div "Diverter Manifold Pressure" at bounding box center [580, 349] width 170 height 24
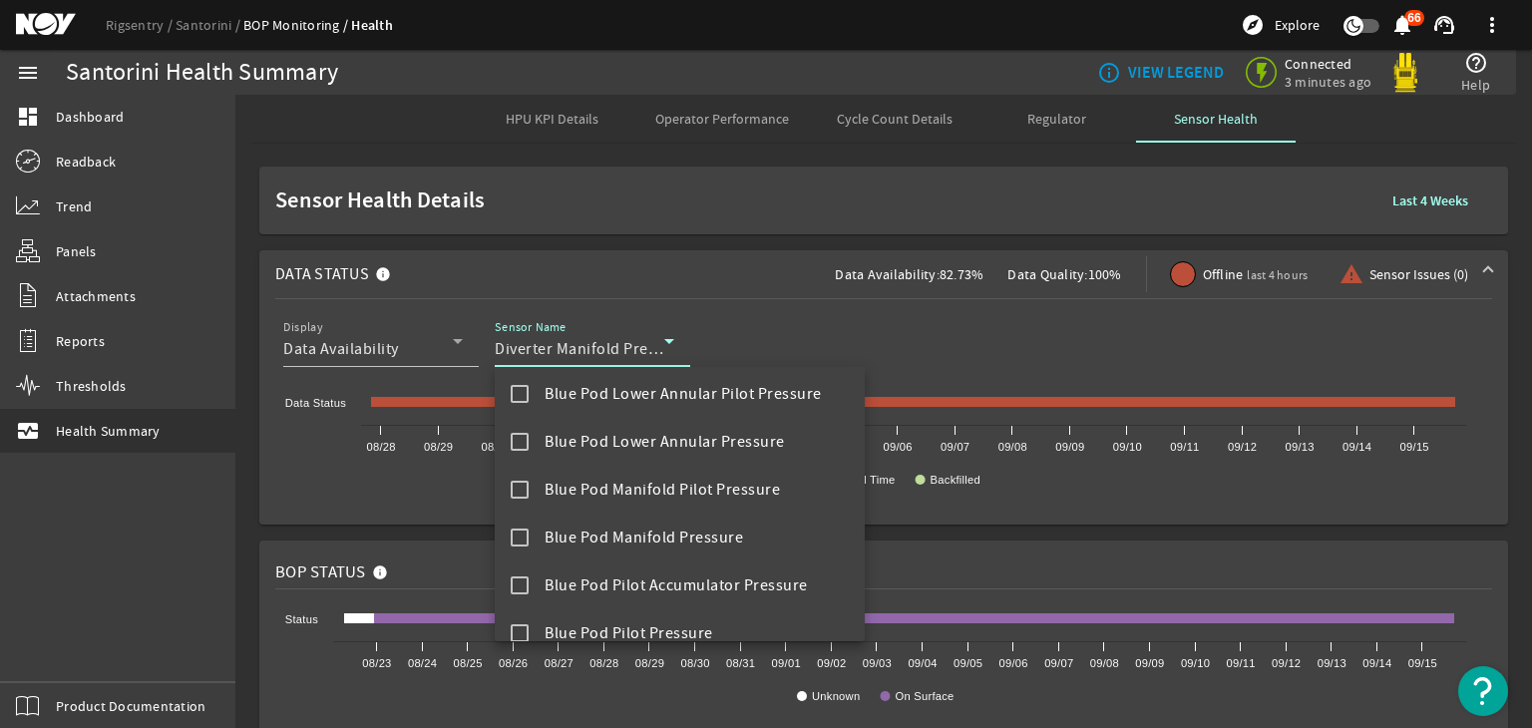
scroll to position [0, 0]
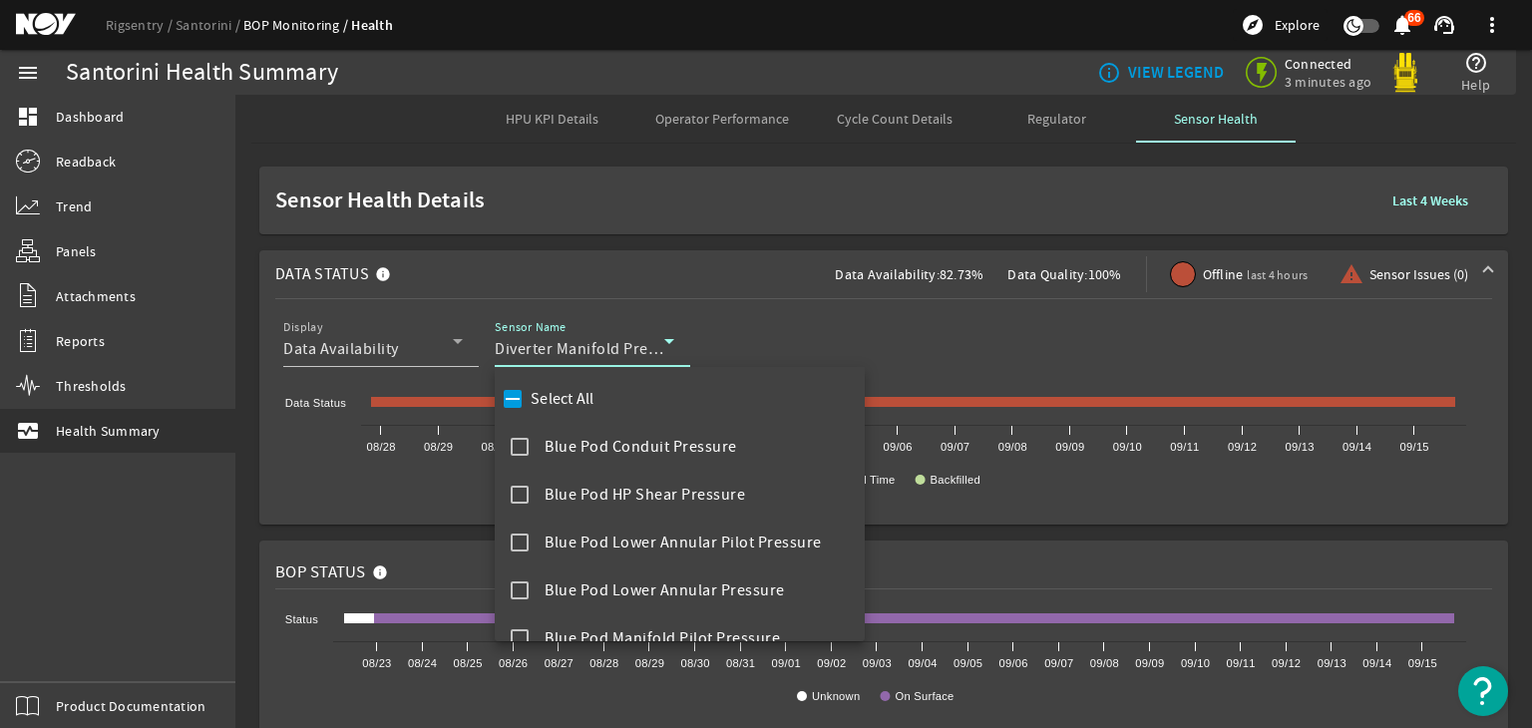
click at [690, 309] on div at bounding box center [766, 364] width 1532 height 728
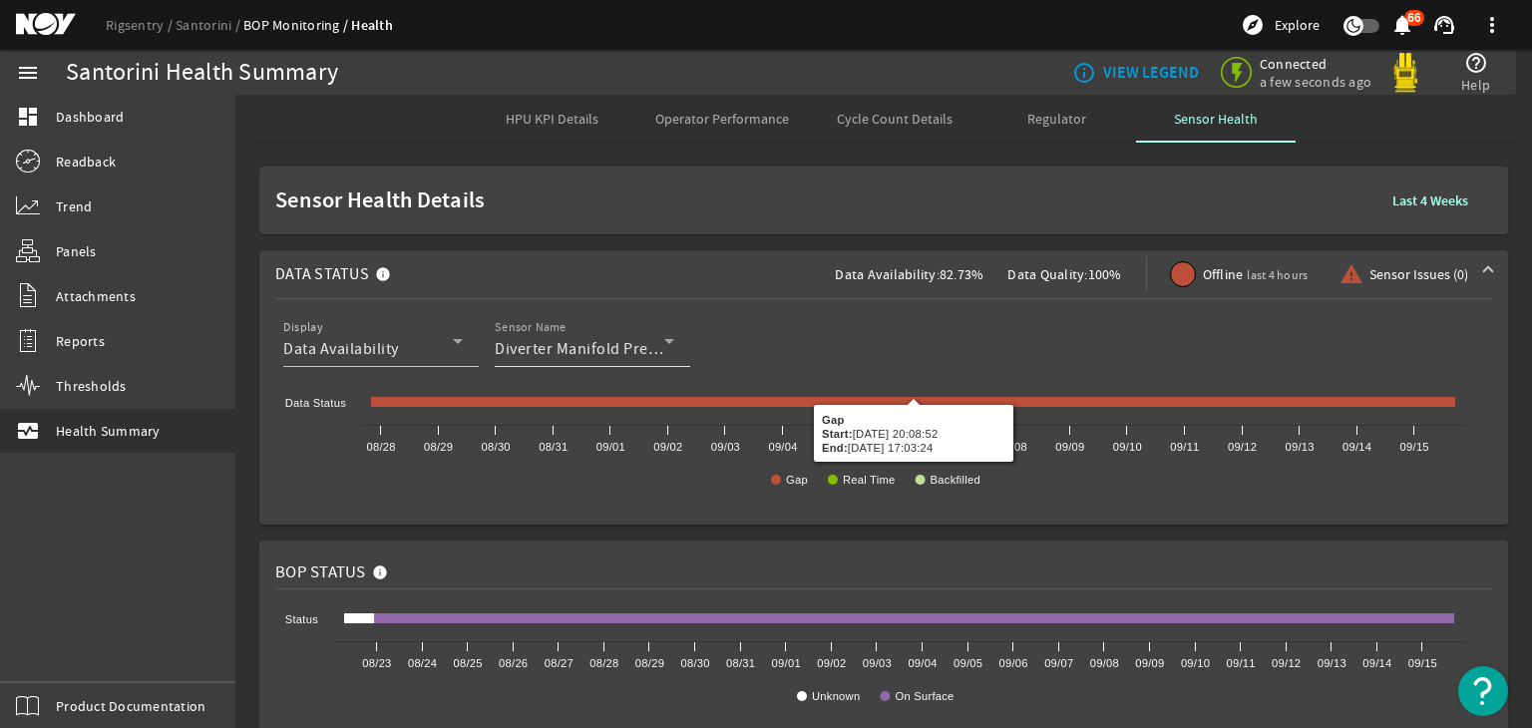
click at [626, 342] on span "Diverter Manifold Pressure" at bounding box center [591, 349] width 193 height 20
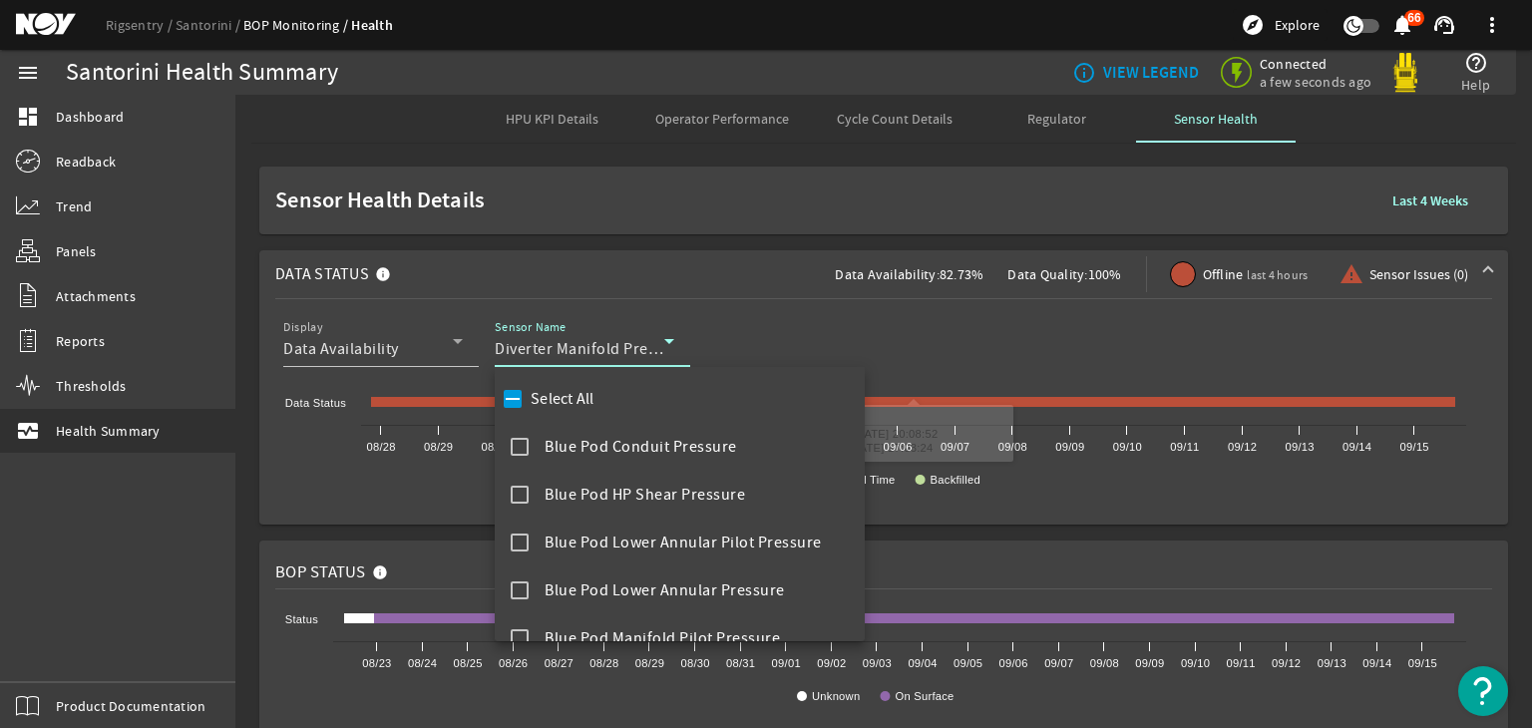
scroll to position [930, 0]
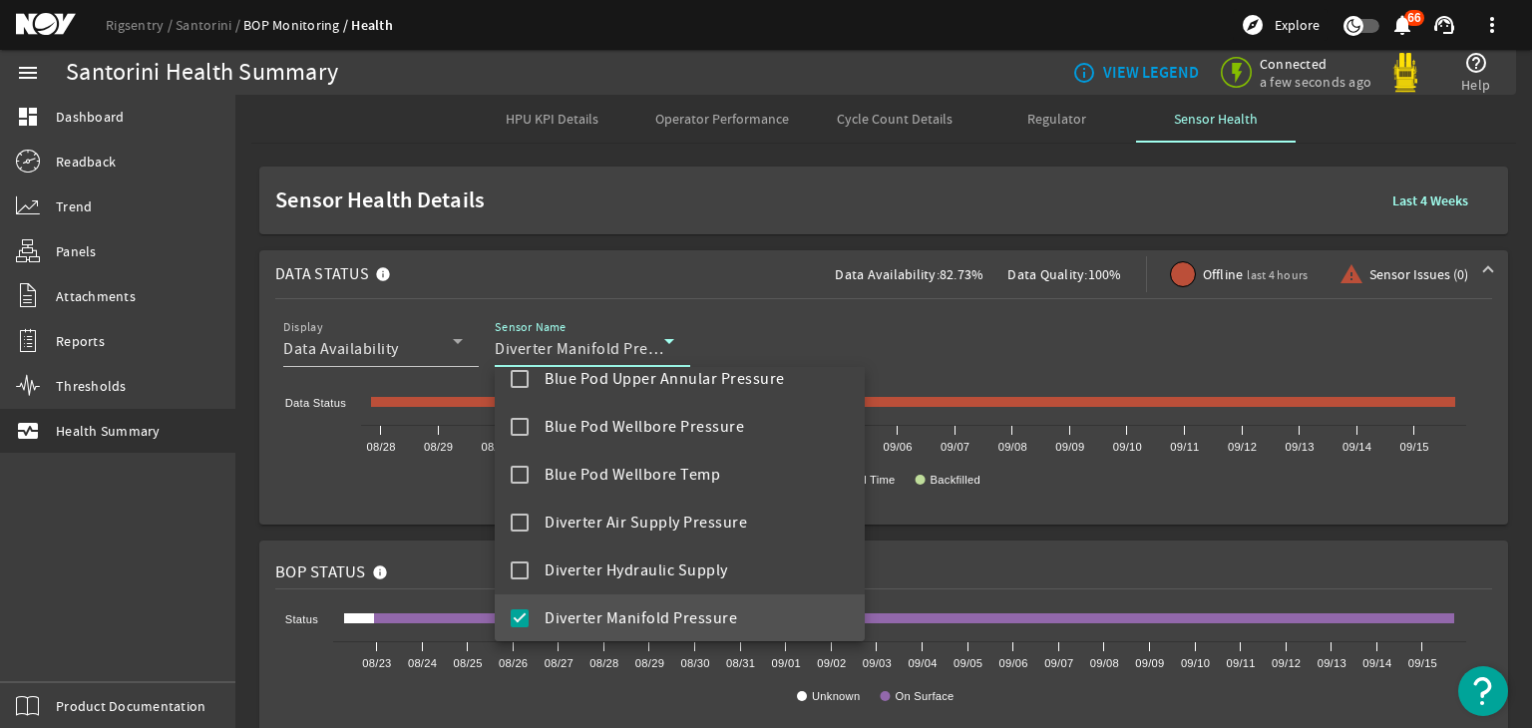
click at [656, 256] on div at bounding box center [766, 364] width 1532 height 728
